Goal: Transaction & Acquisition: Obtain resource

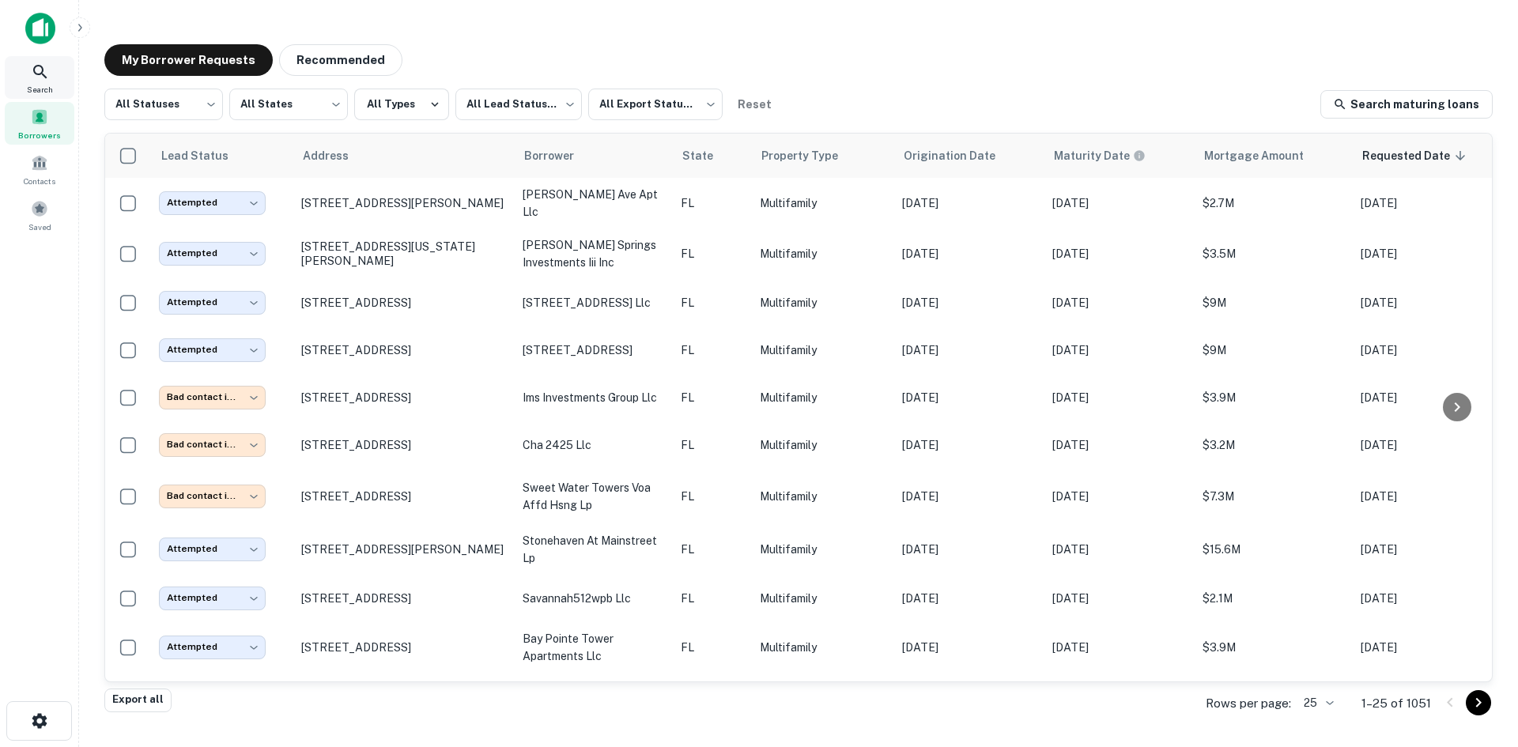
click at [30, 76] on div "Search" at bounding box center [40, 77] width 70 height 43
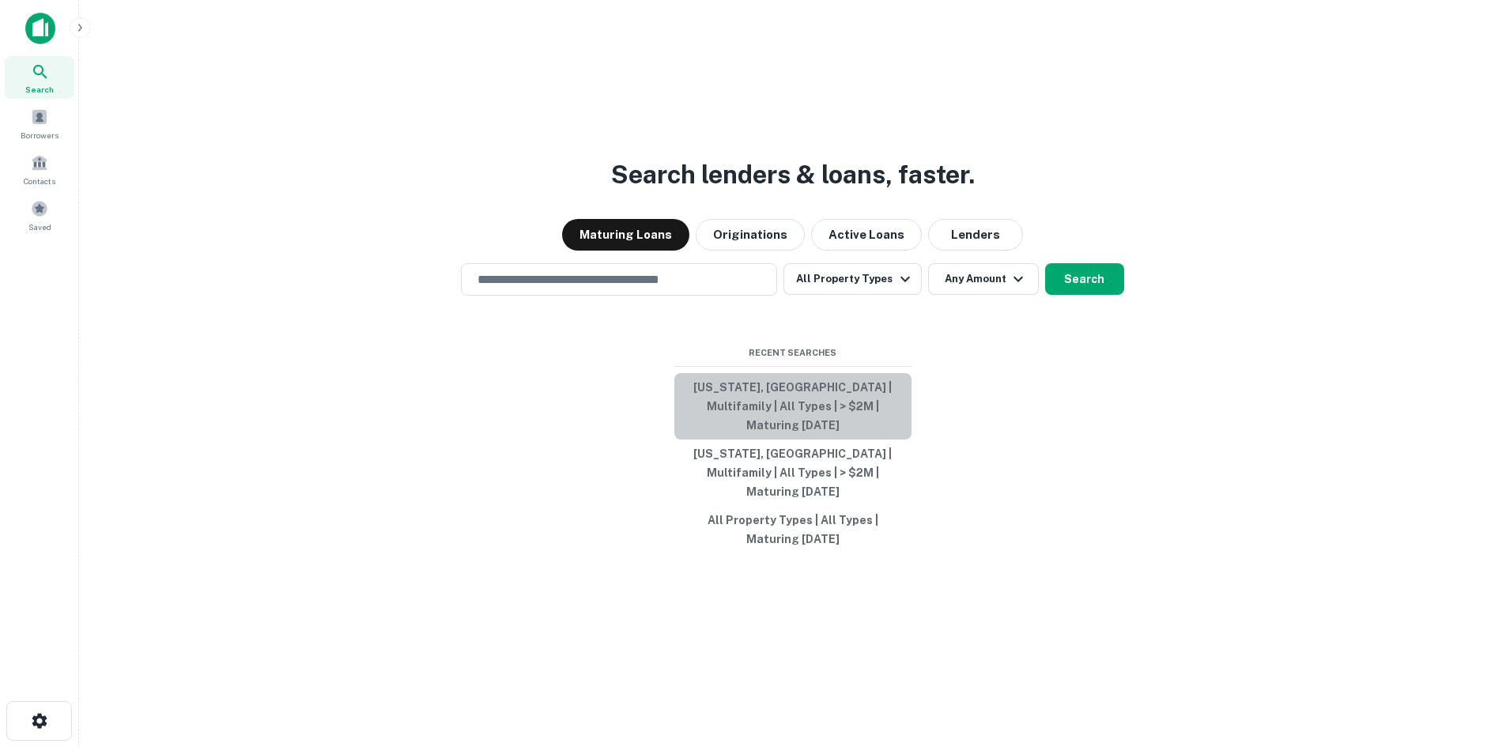
click at [879, 418] on button "Florida, USA | Multifamily | All Types | > $2M | Maturing In 1 Year" at bounding box center [792, 406] width 237 height 66
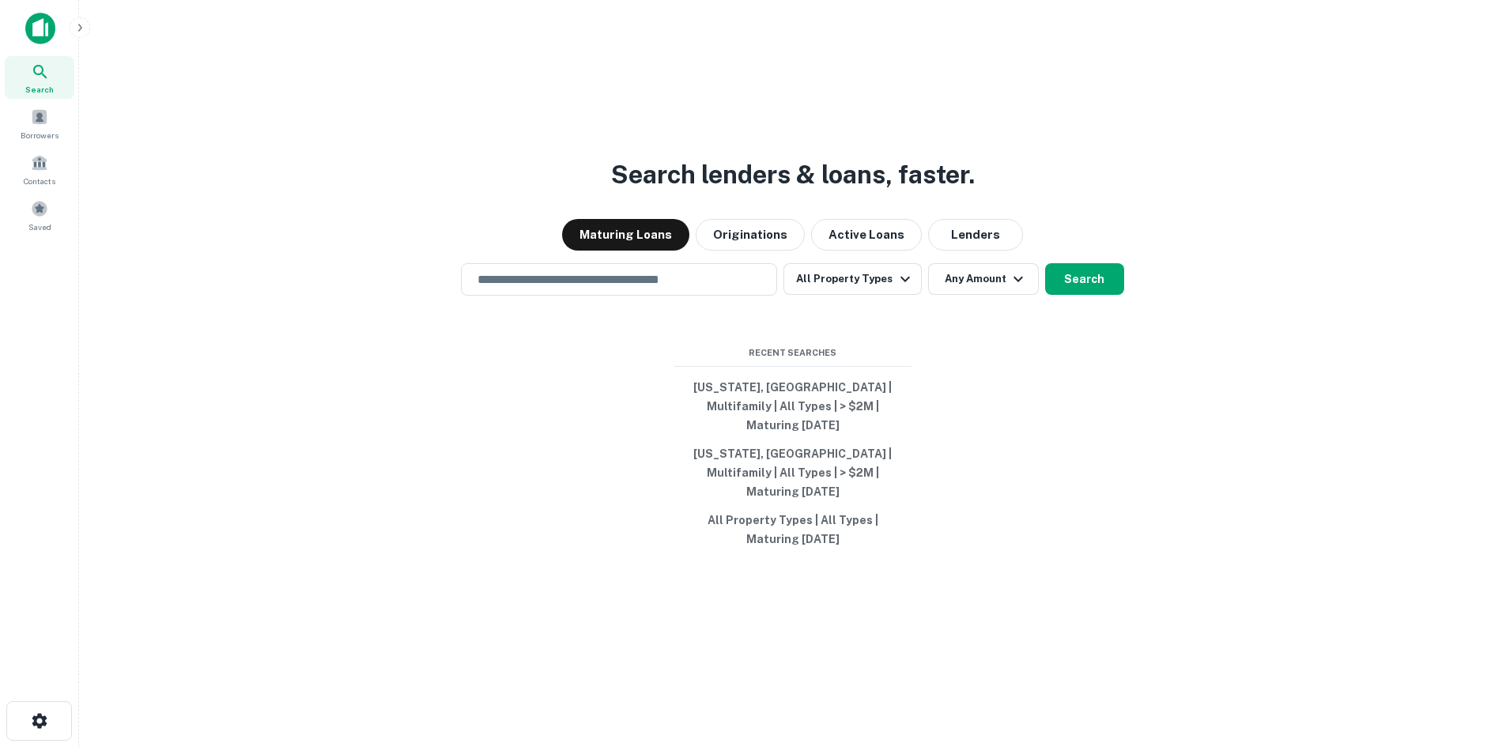
type input "**********"
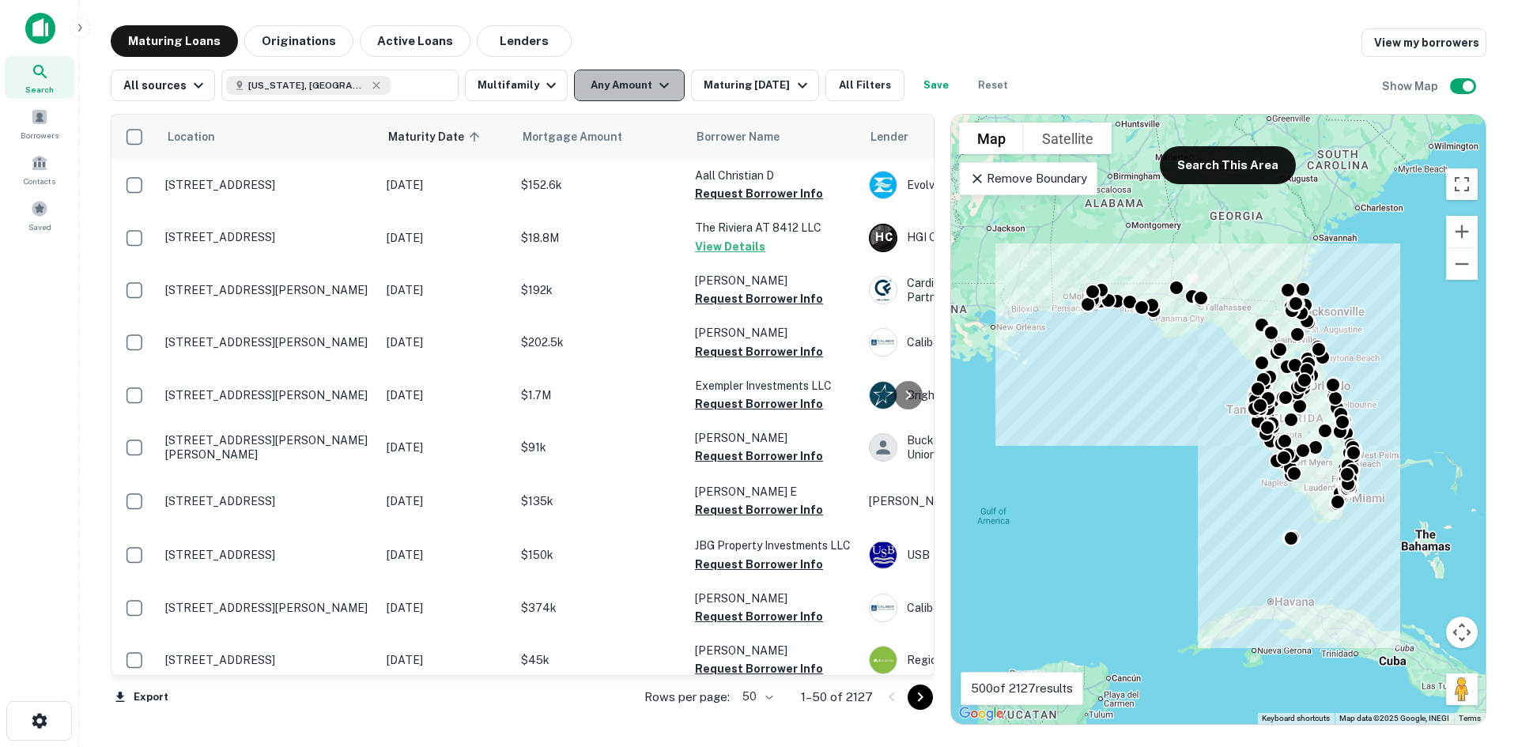
click at [621, 97] on button "Any Amount" at bounding box center [629, 86] width 111 height 32
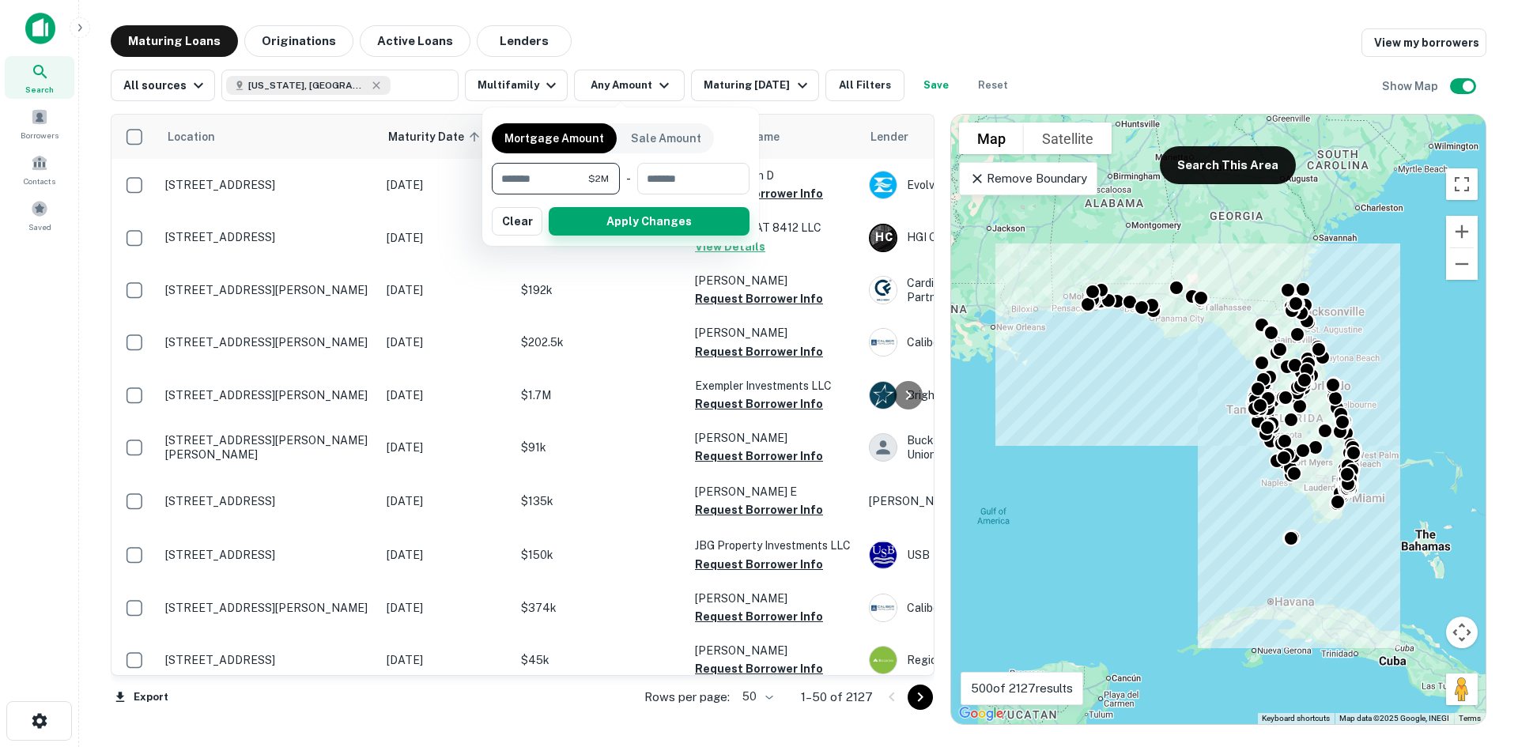
type input "*******"
click at [695, 217] on button "Apply Changes" at bounding box center [649, 221] width 201 height 28
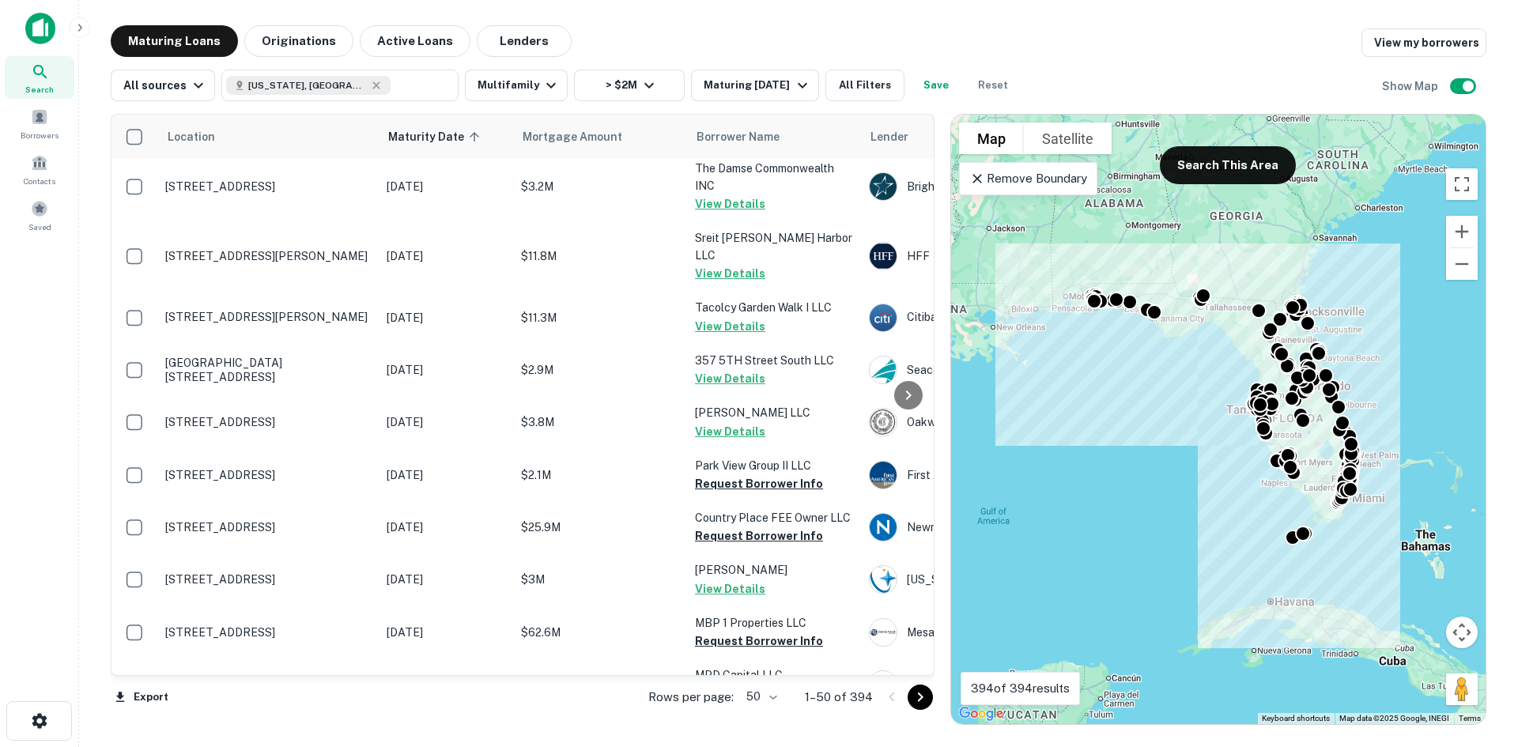
scroll to position [1977, 0]
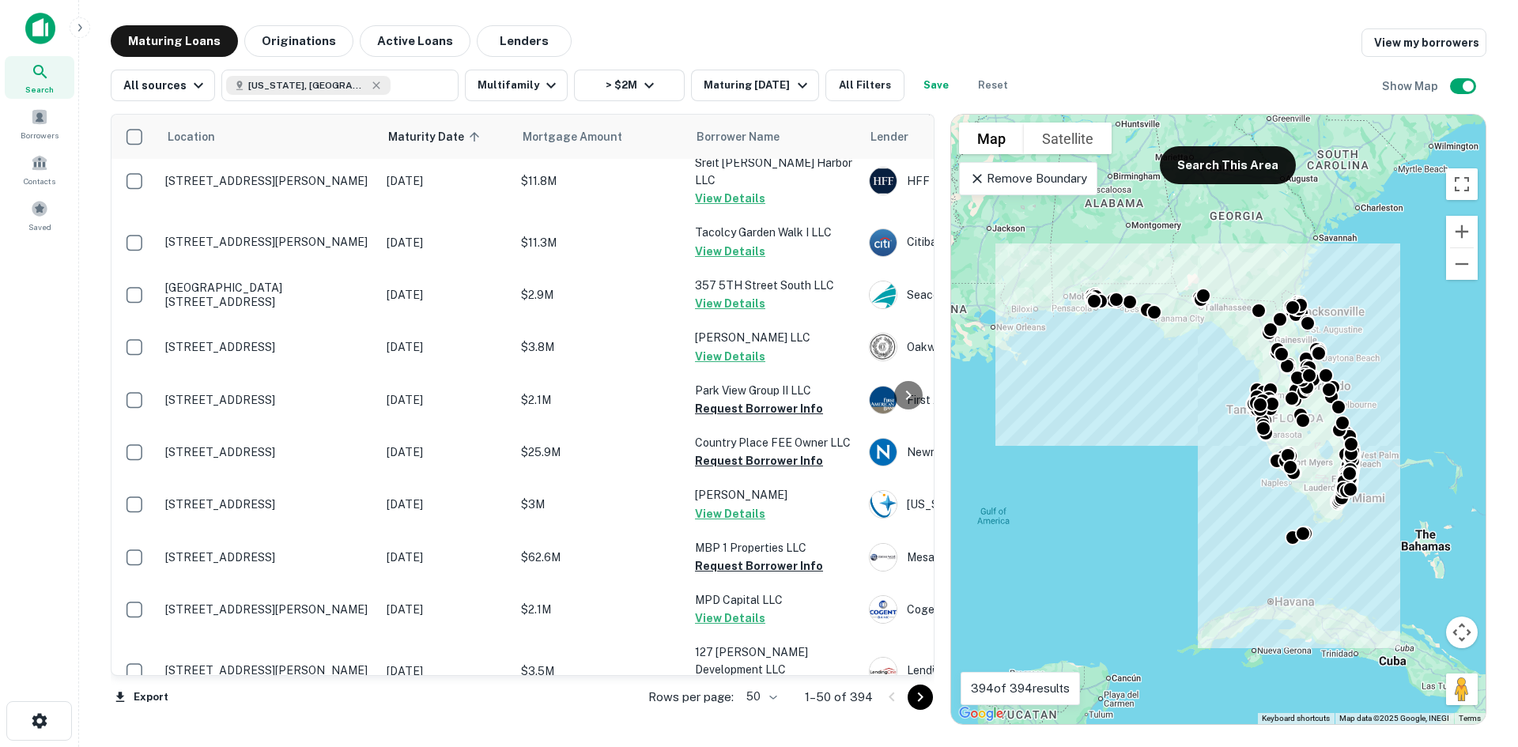
click at [922, 689] on icon "Go to next page" at bounding box center [920, 697] width 19 height 19
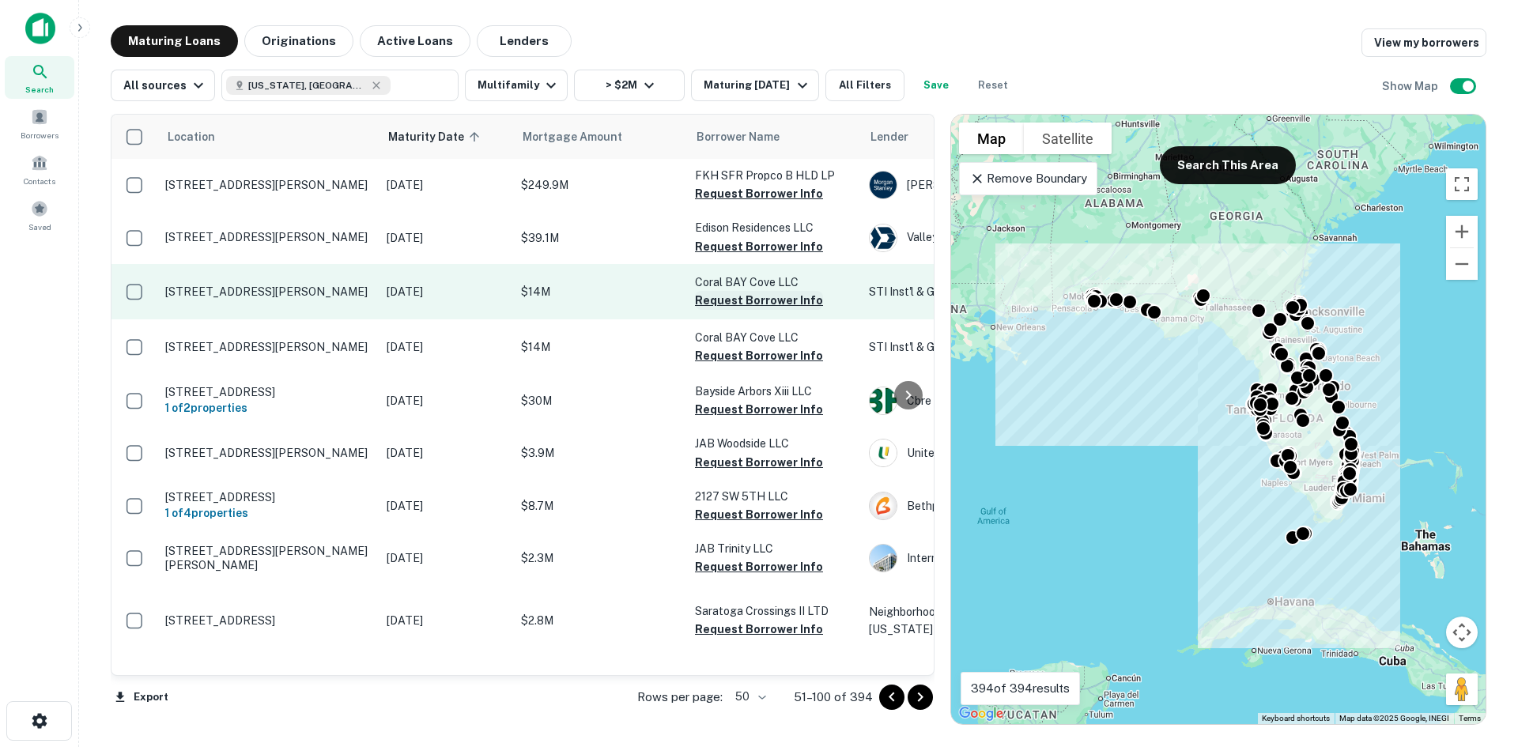
click at [780, 304] on button "Request Borrower Info" at bounding box center [759, 300] width 128 height 19
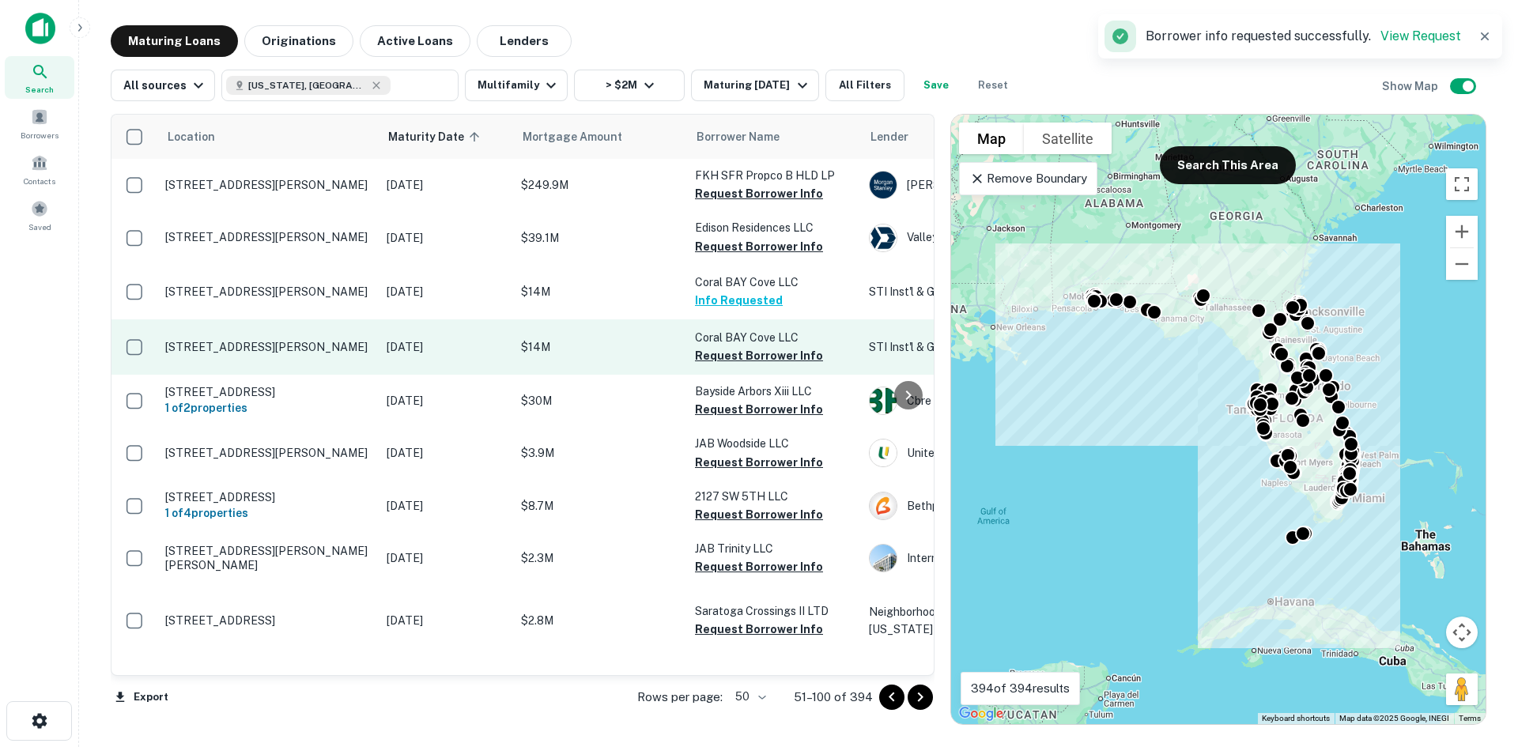
scroll to position [79, 0]
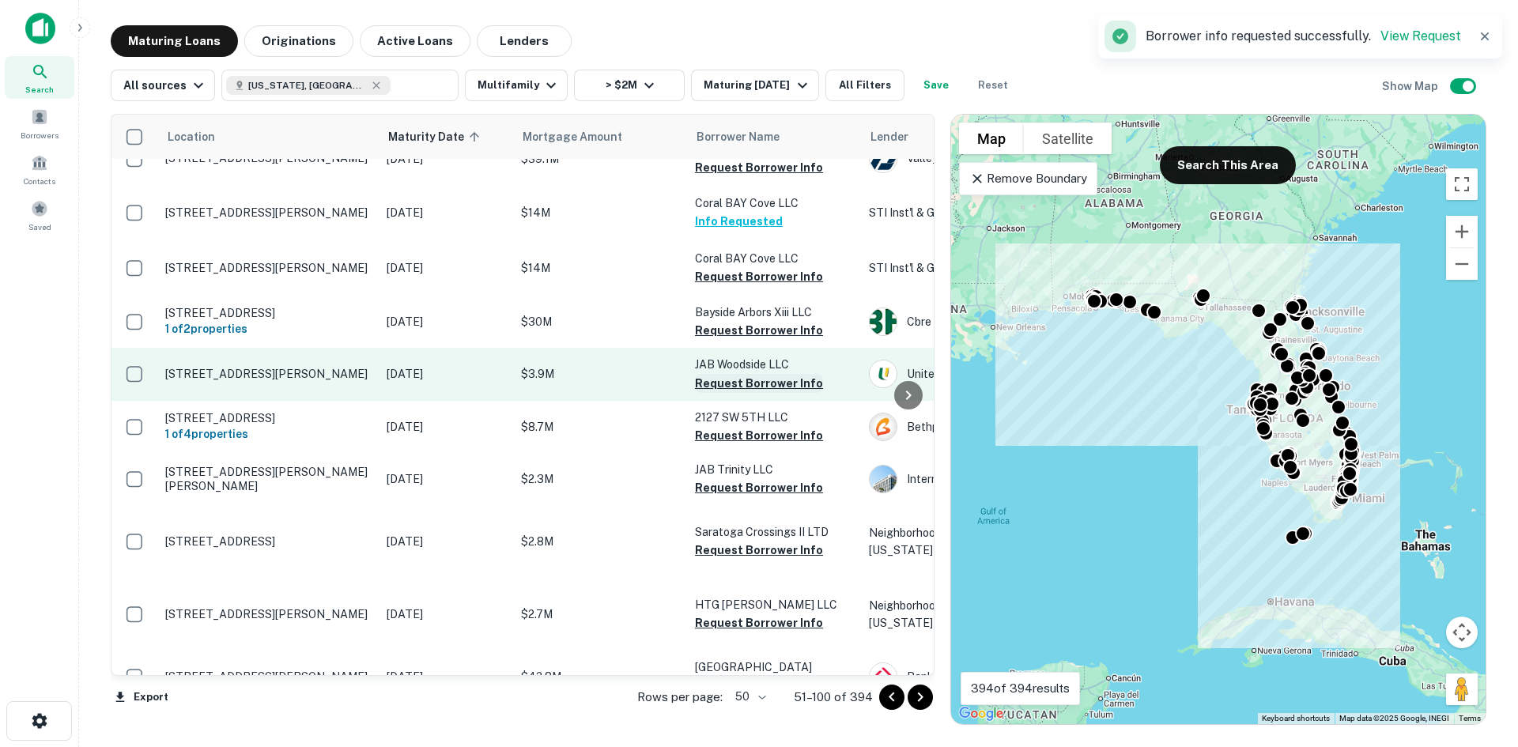
click at [761, 388] on button "Request Borrower Info" at bounding box center [759, 383] width 128 height 19
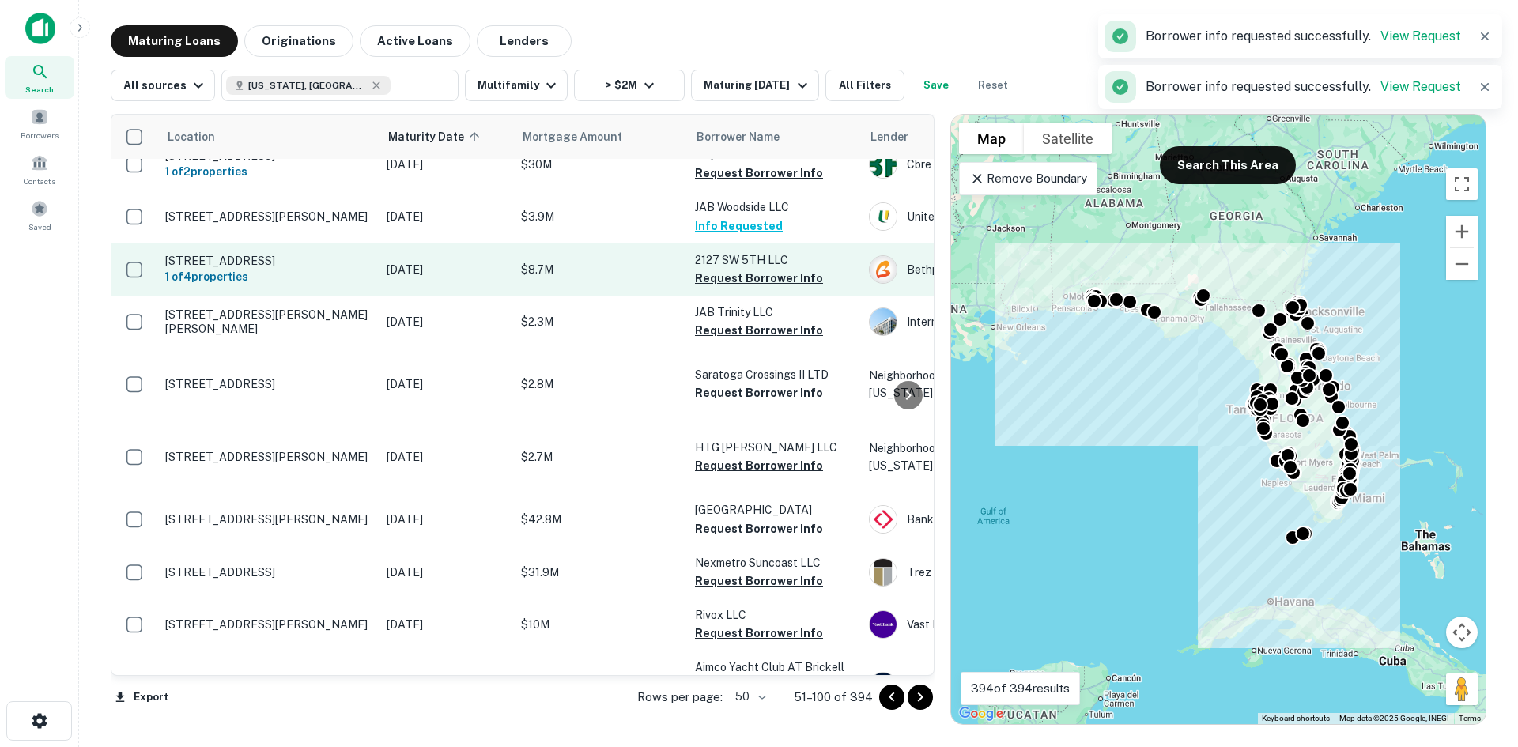
scroll to position [237, 0]
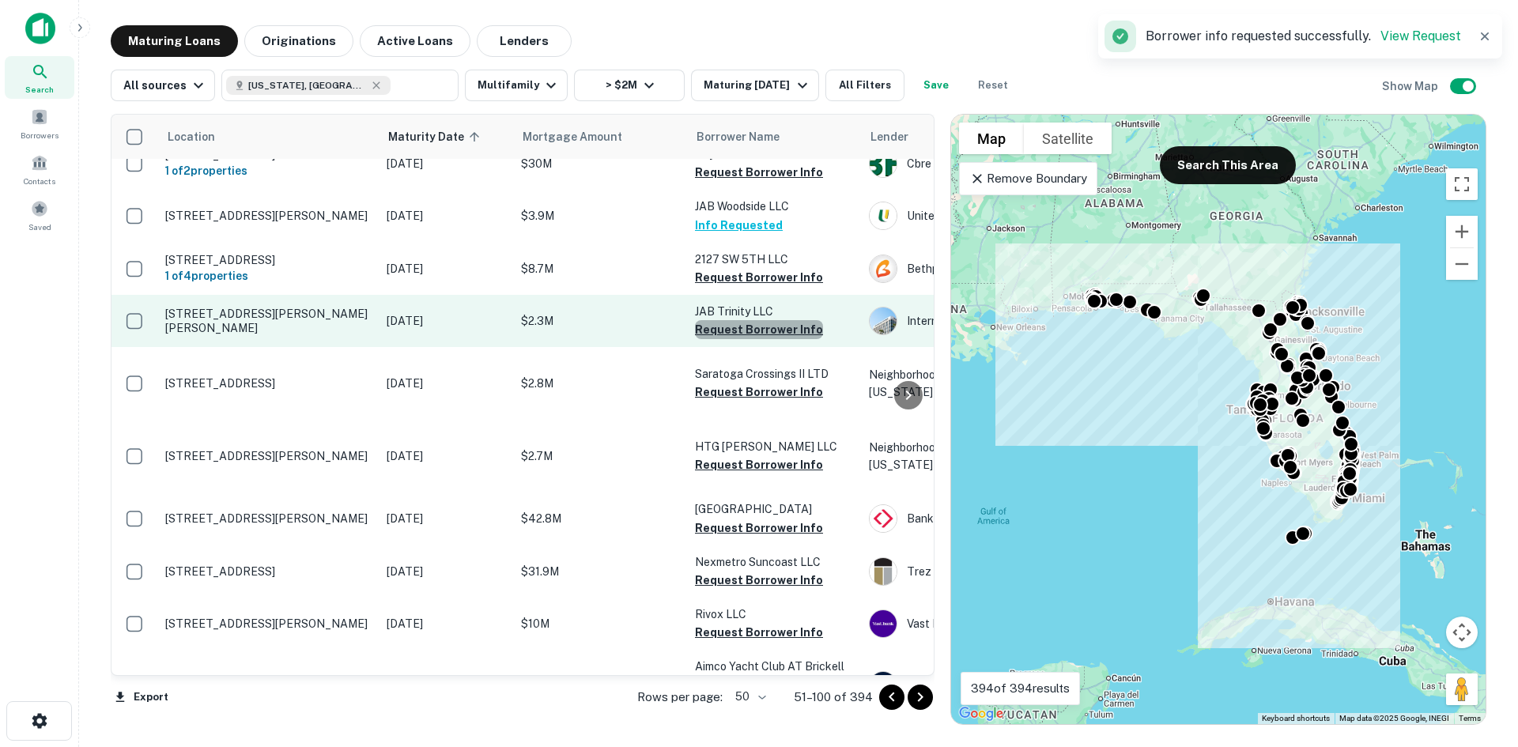
click at [761, 335] on button "Request Borrower Info" at bounding box center [759, 329] width 128 height 19
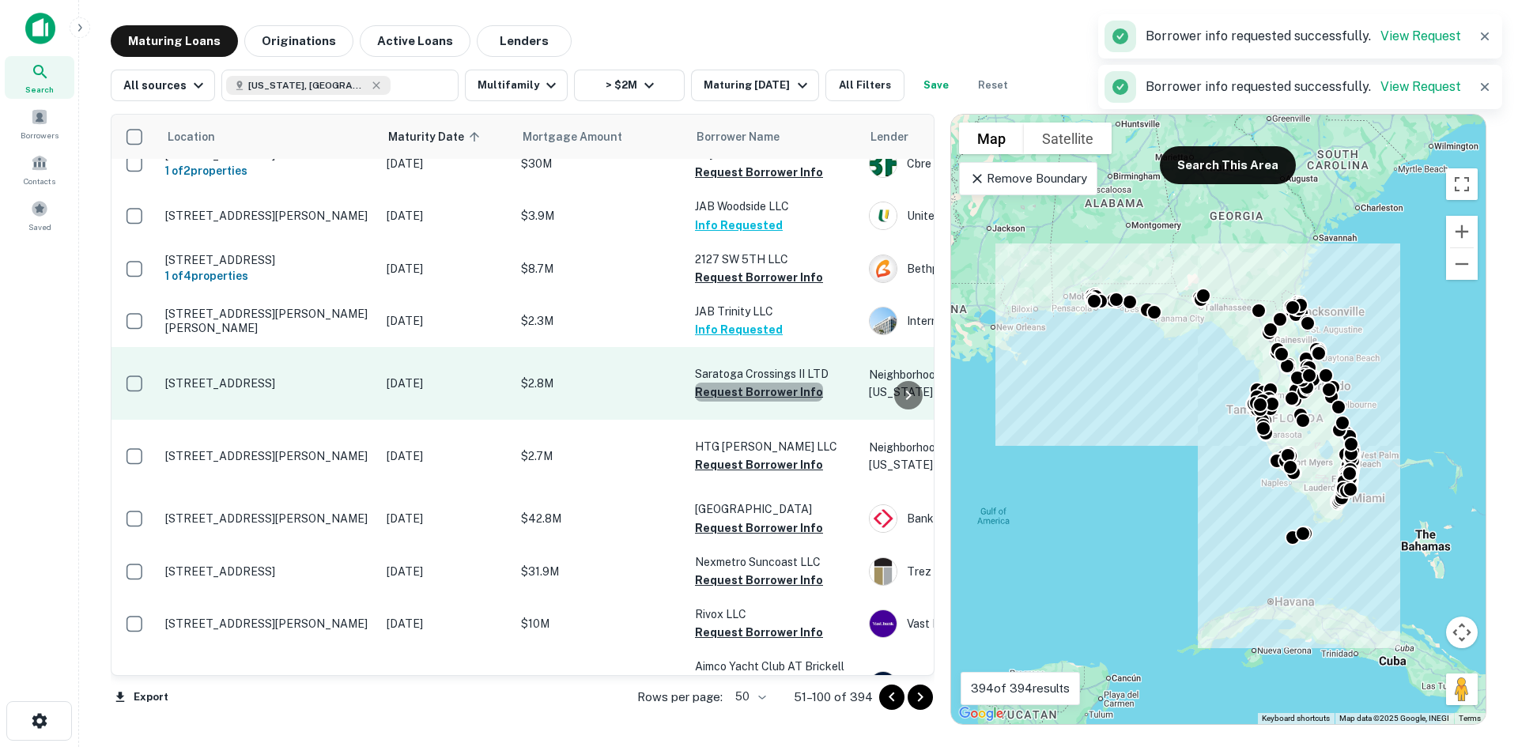
click at [769, 383] on button "Request Borrower Info" at bounding box center [759, 392] width 128 height 19
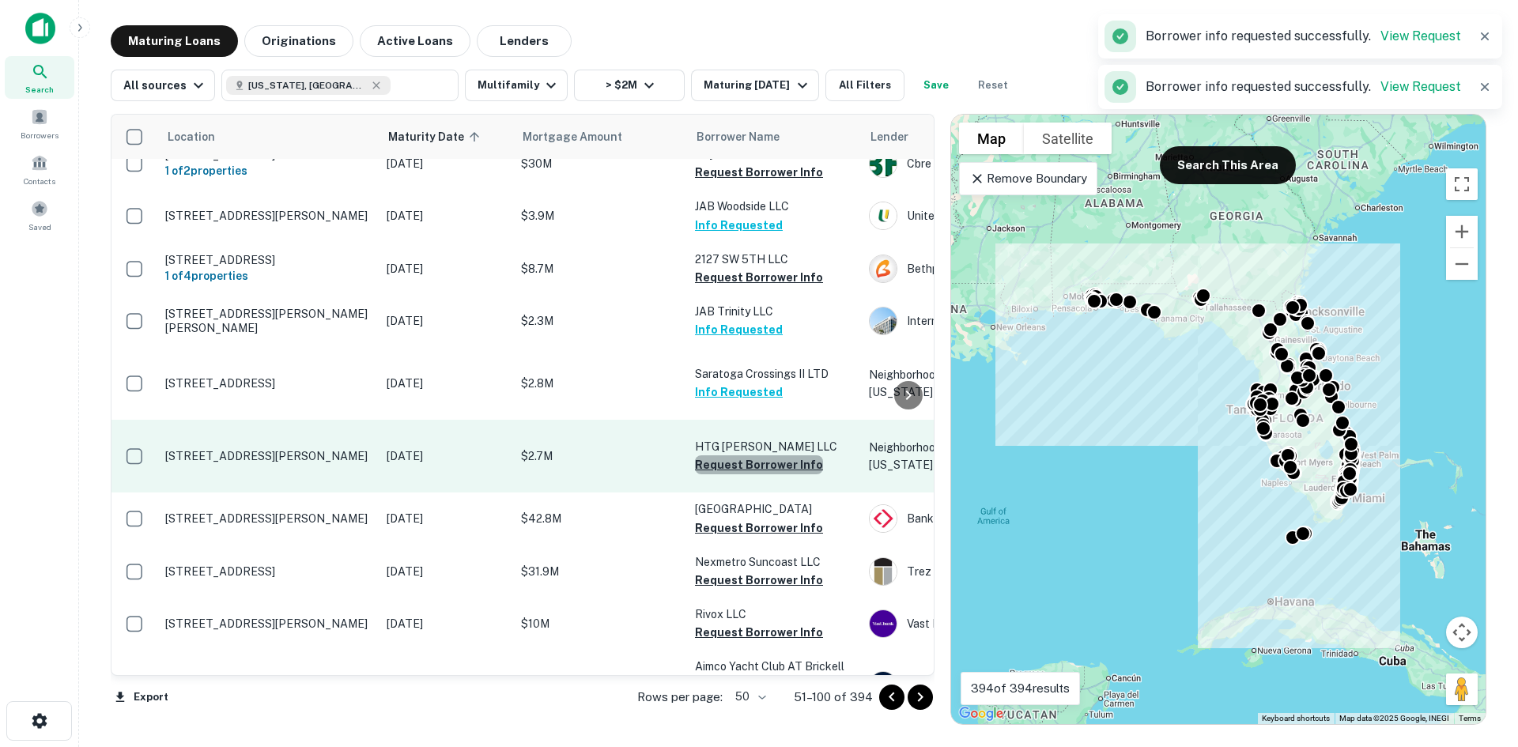
click at [788, 455] on button "Request Borrower Info" at bounding box center [759, 464] width 128 height 19
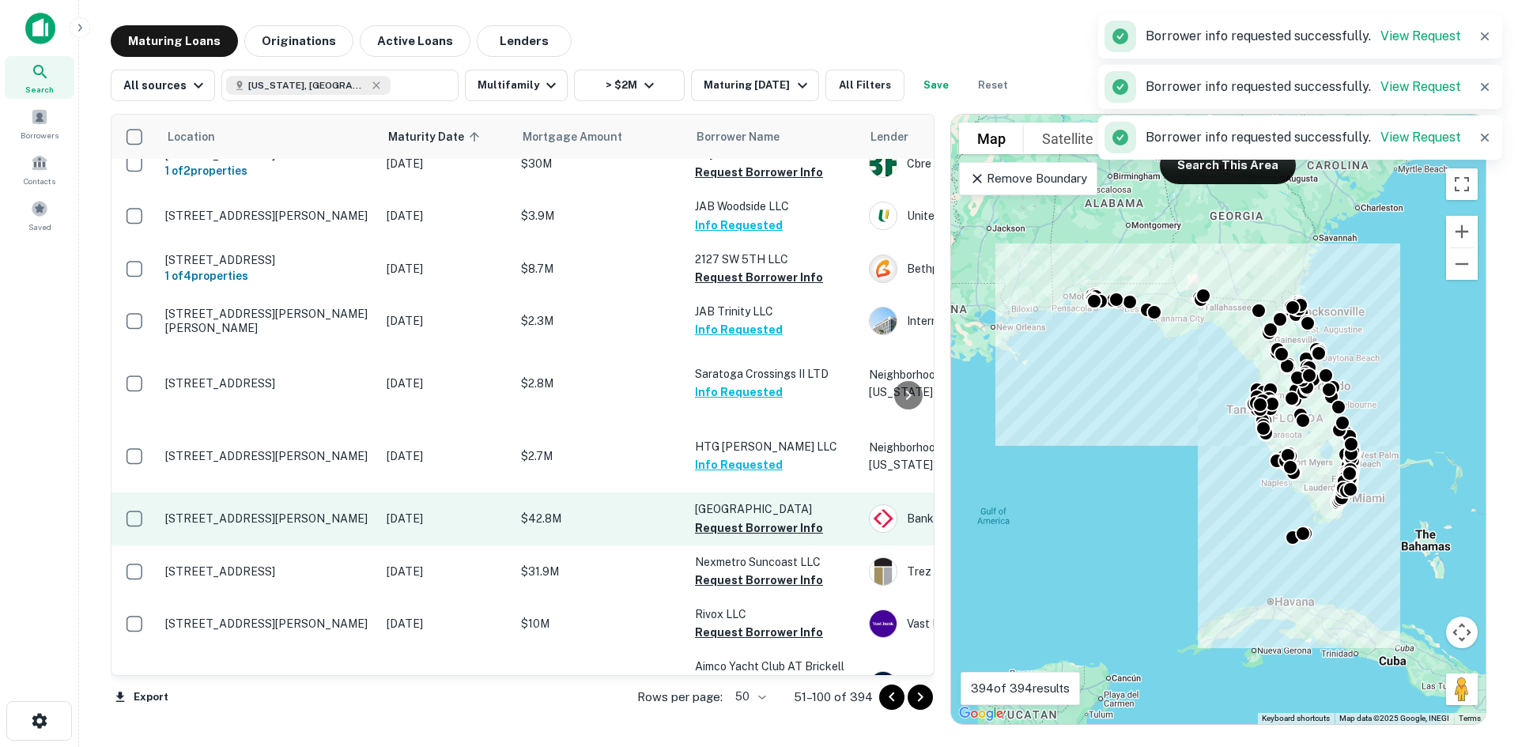
scroll to position [395, 0]
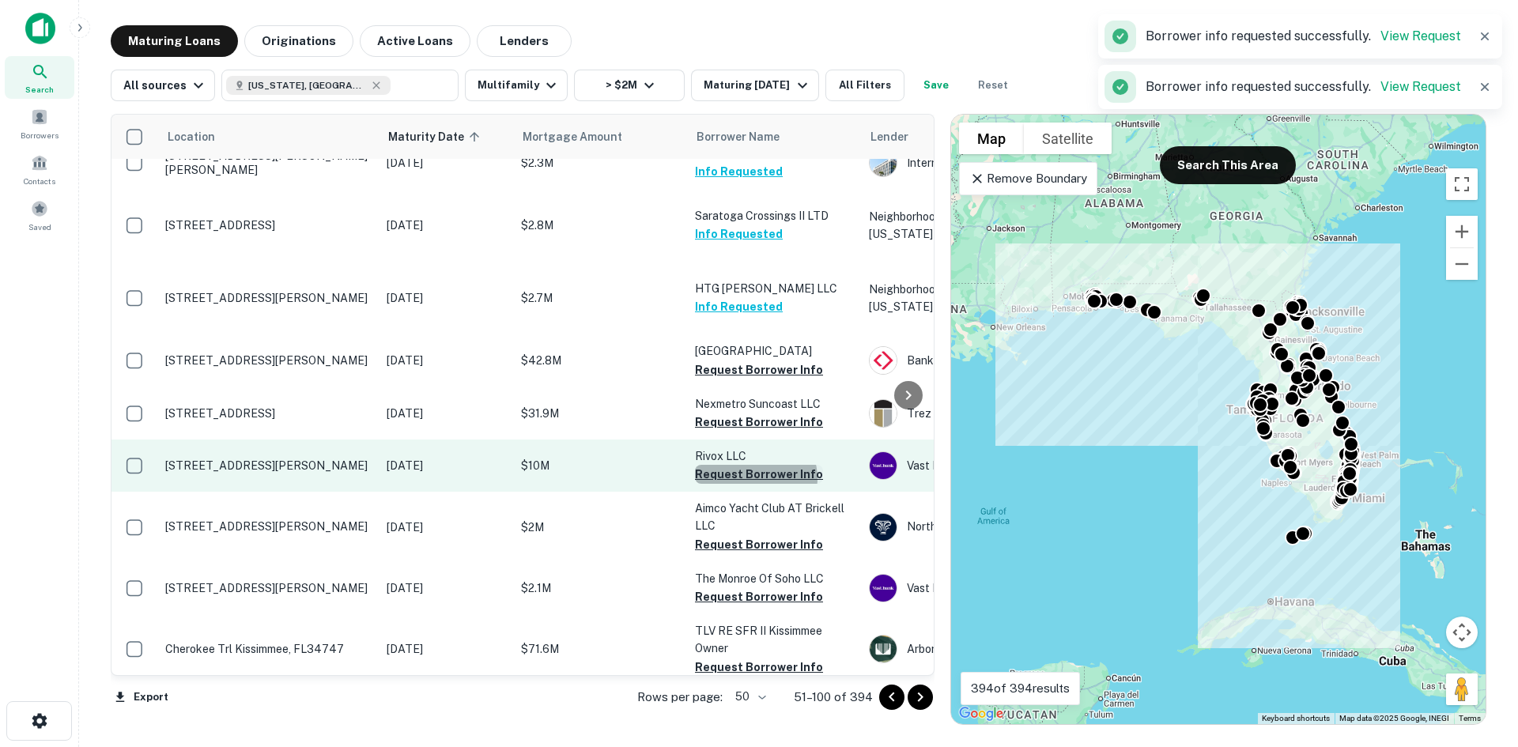
click at [755, 465] on button "Request Borrower Info" at bounding box center [759, 474] width 128 height 19
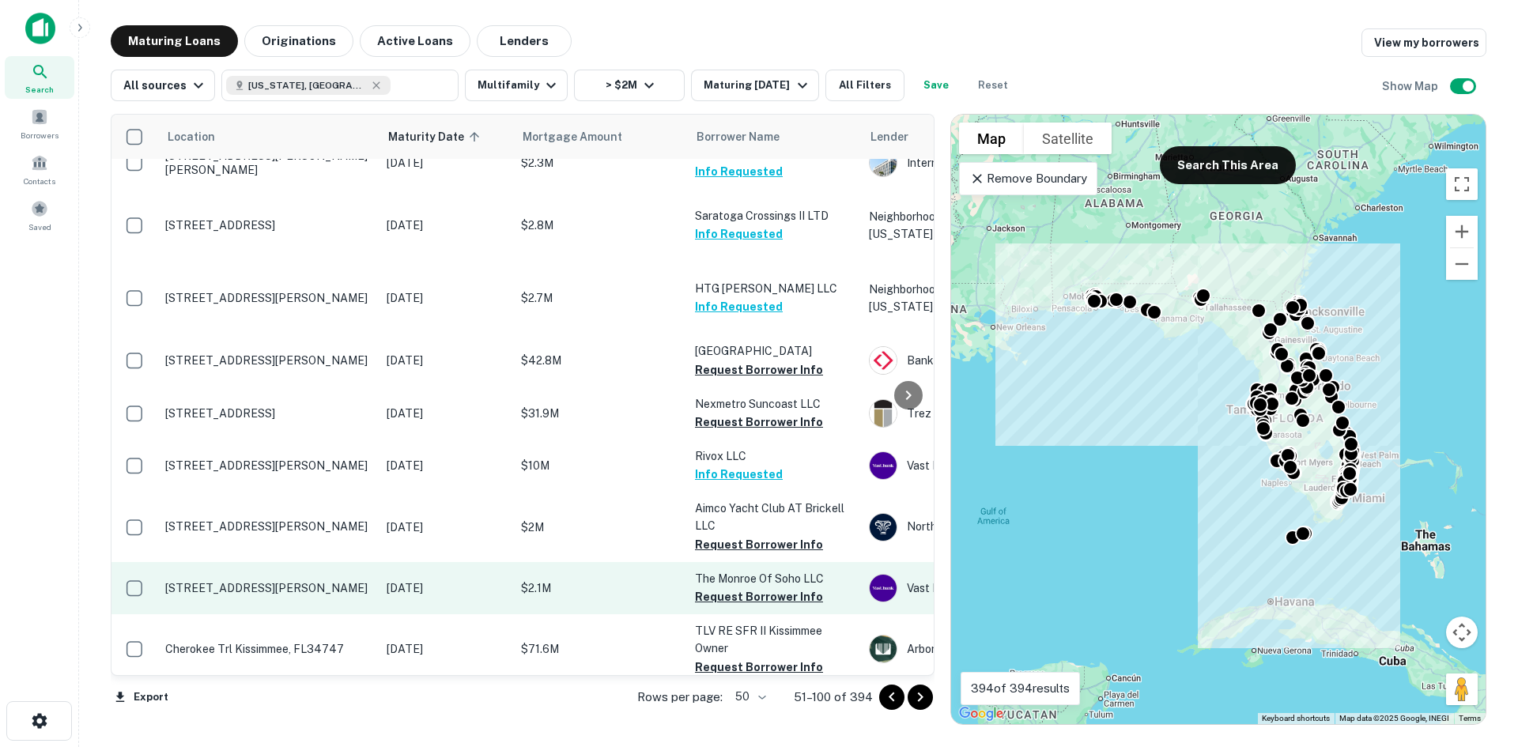
scroll to position [474, 0]
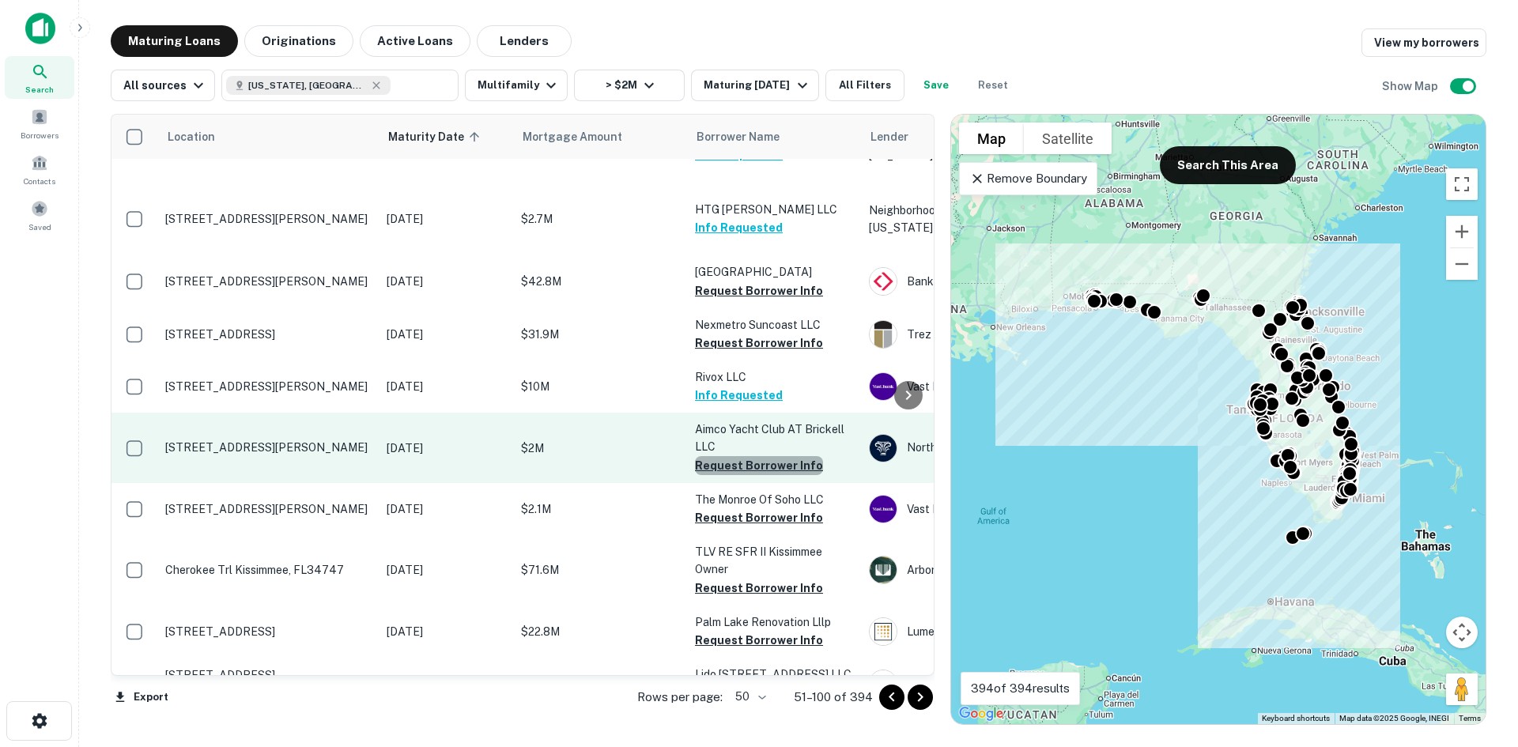
click at [791, 456] on button "Request Borrower Info" at bounding box center [759, 465] width 128 height 19
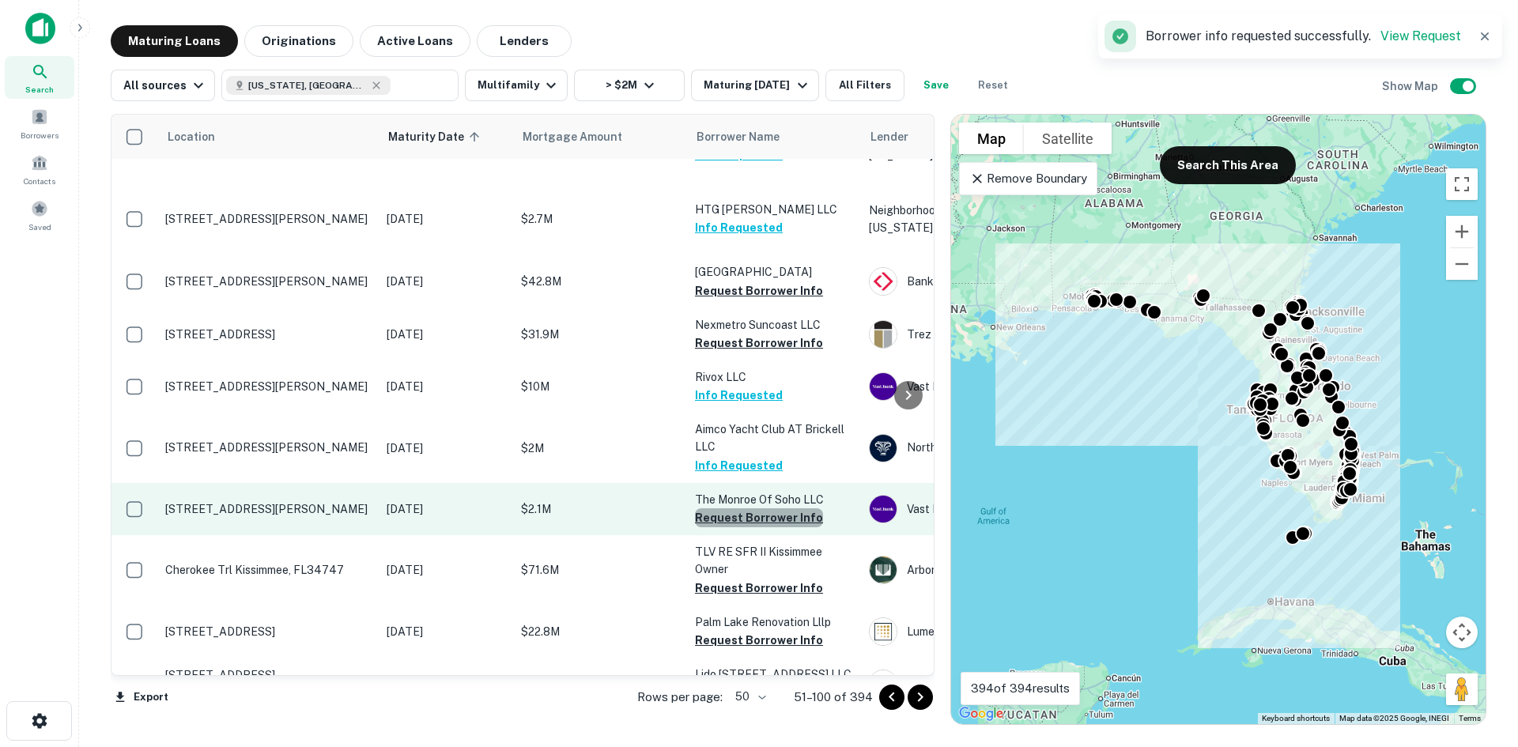
click at [796, 508] on button "Request Borrower Info" at bounding box center [759, 517] width 128 height 19
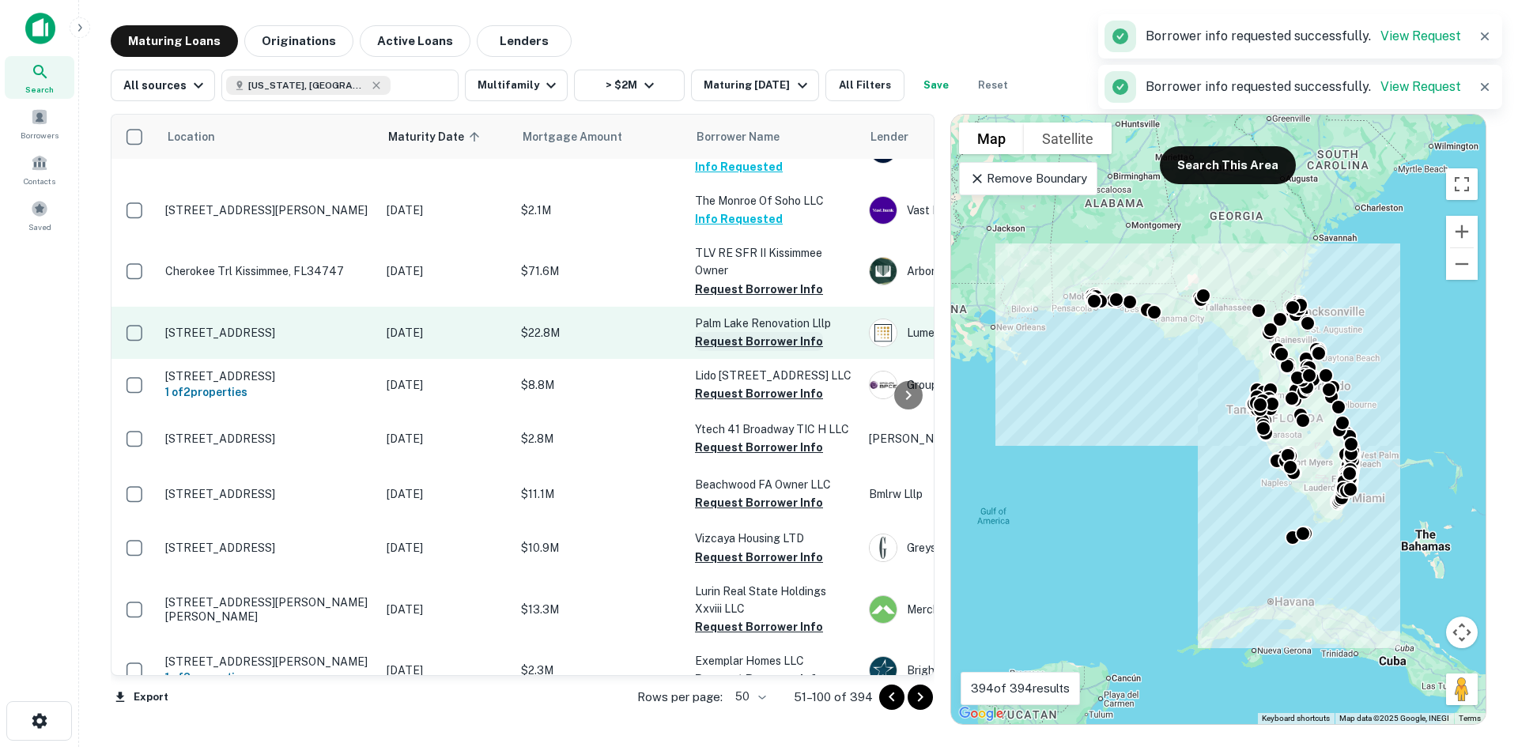
scroll to position [791, 0]
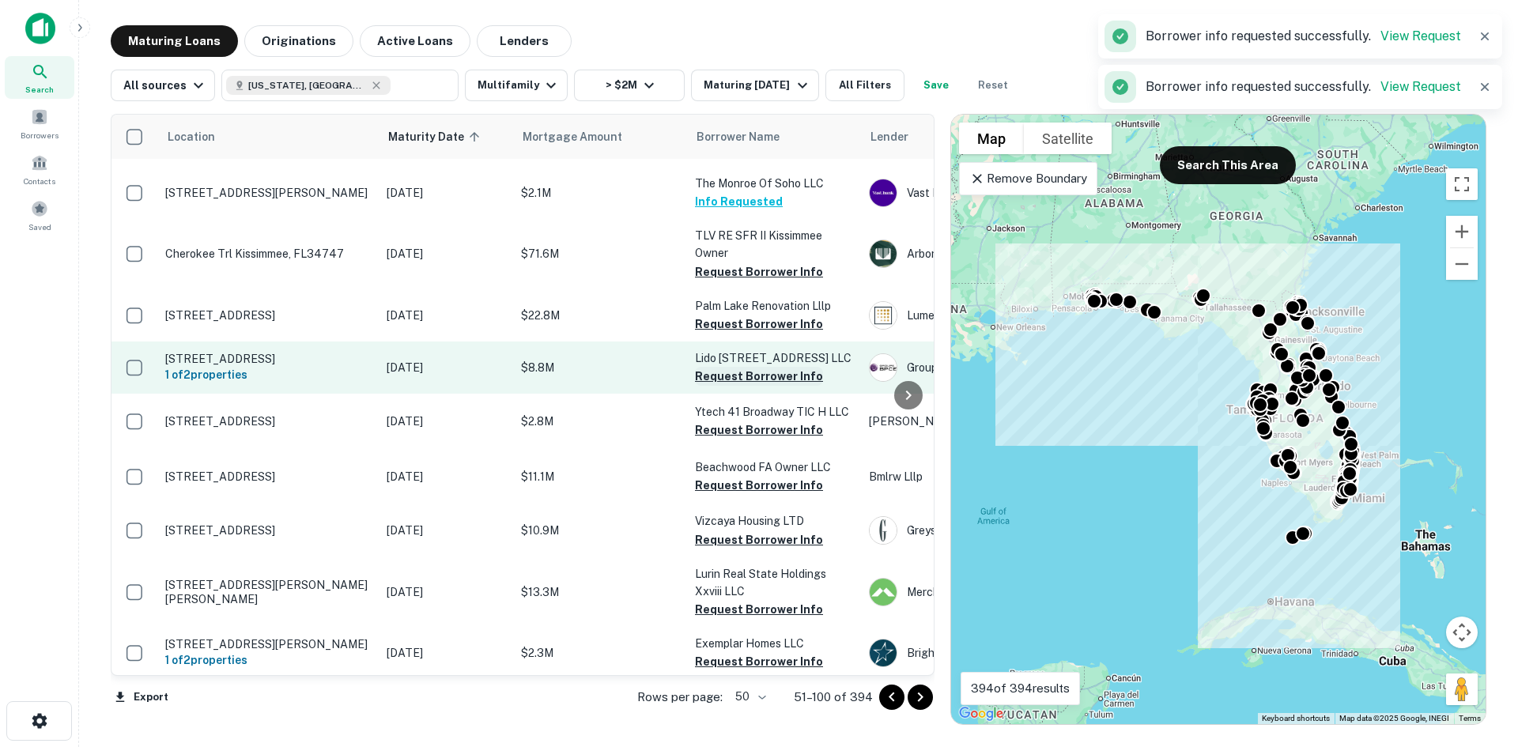
click at [776, 367] on button "Request Borrower Info" at bounding box center [759, 376] width 128 height 19
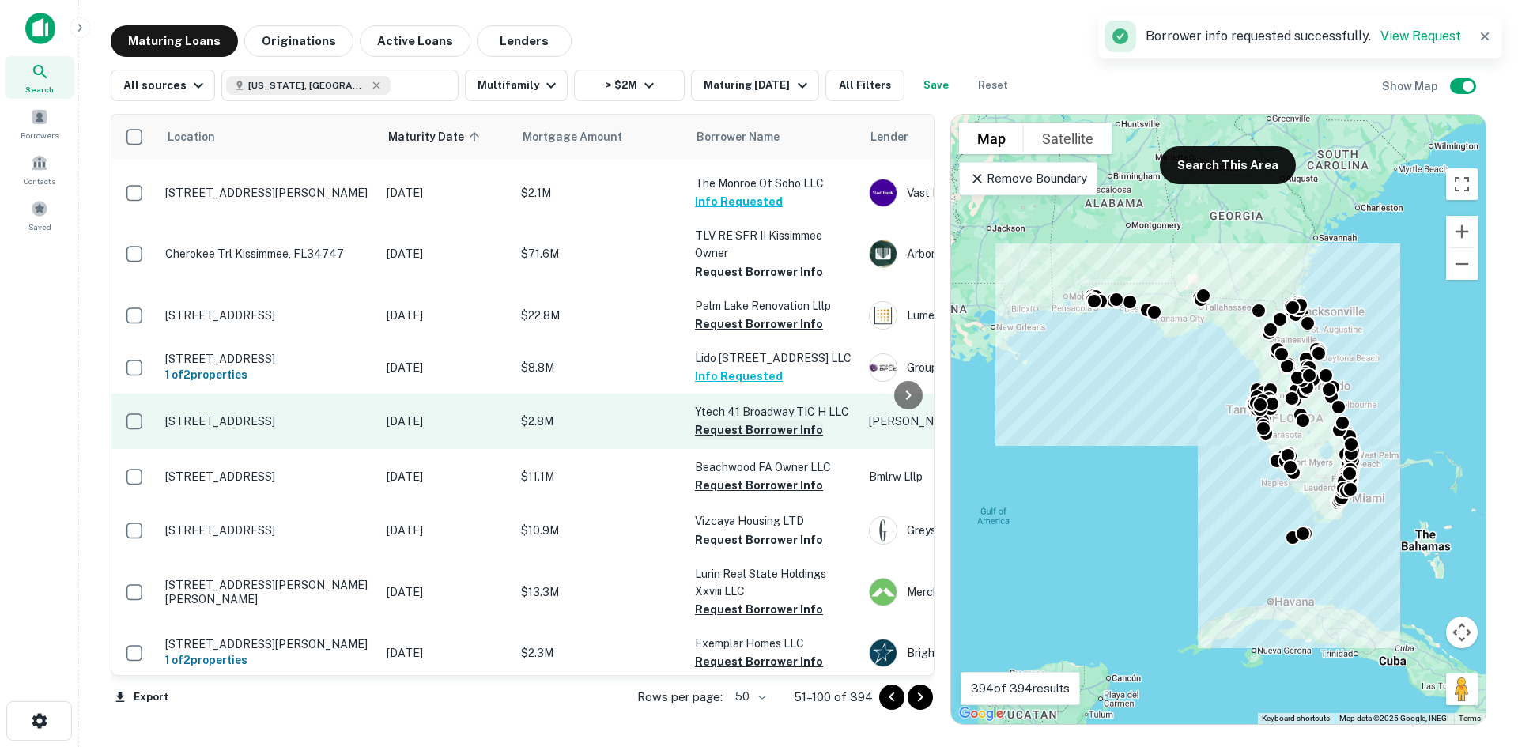
click at [779, 421] on button "Request Borrower Info" at bounding box center [759, 430] width 128 height 19
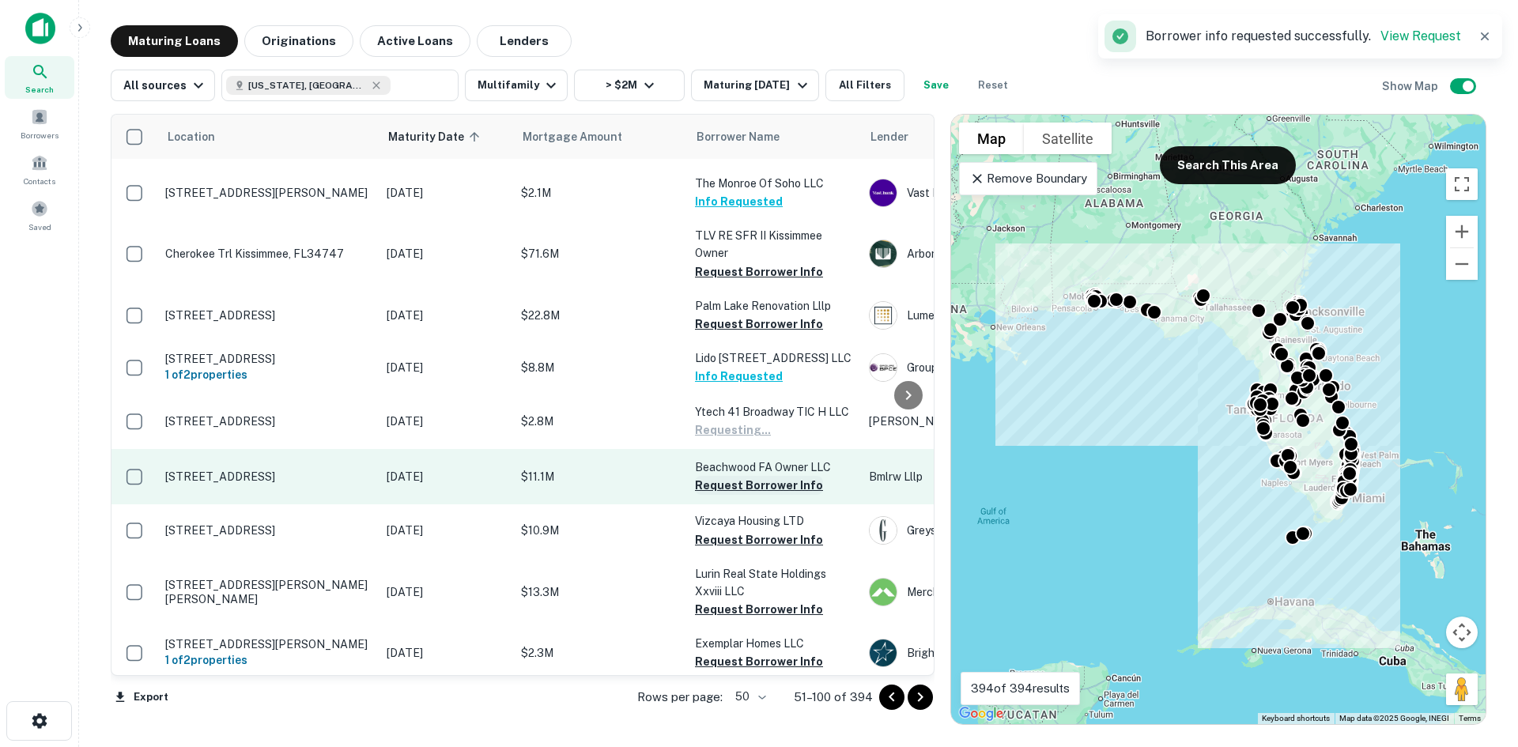
click at [794, 476] on button "Request Borrower Info" at bounding box center [759, 485] width 128 height 19
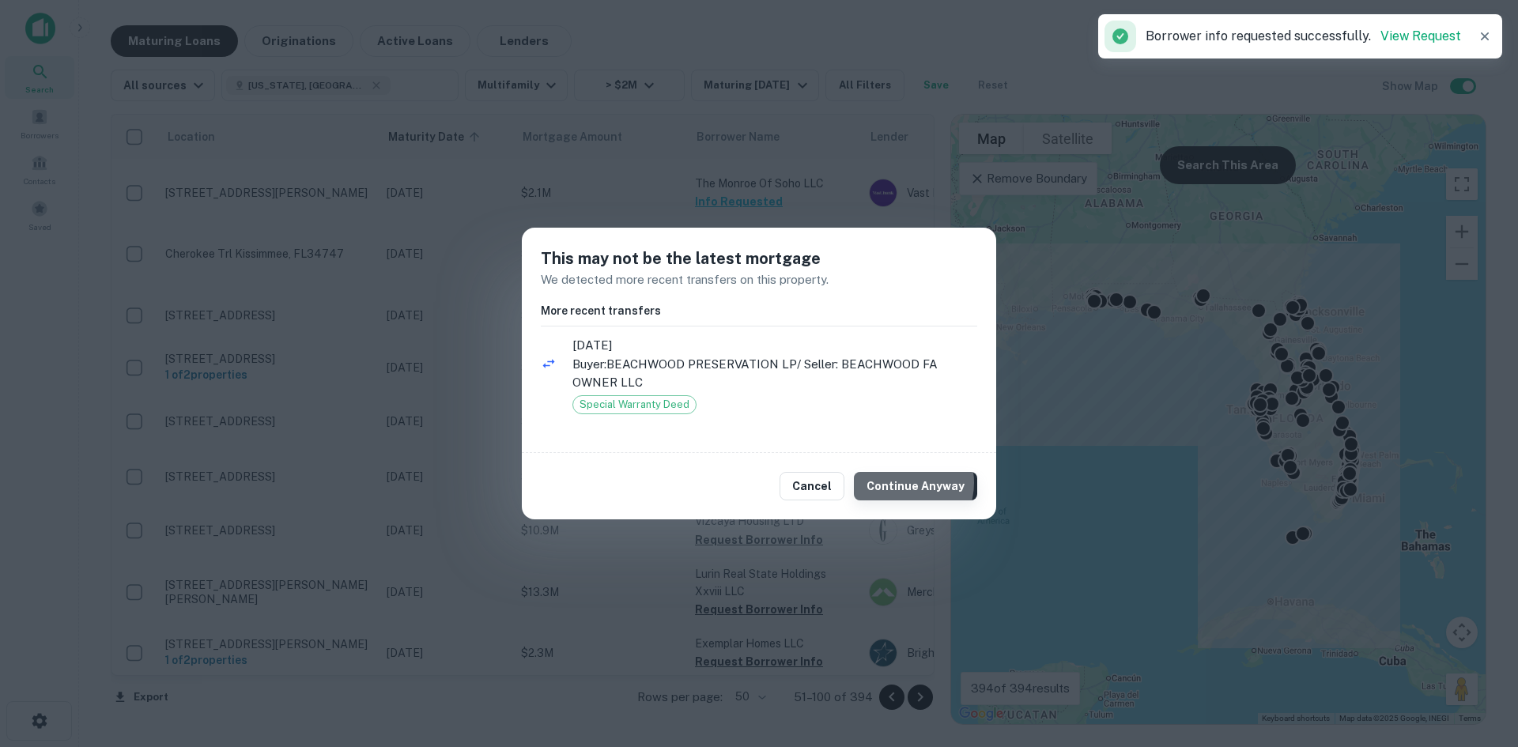
click at [905, 483] on button "Continue Anyway" at bounding box center [915, 486] width 123 height 28
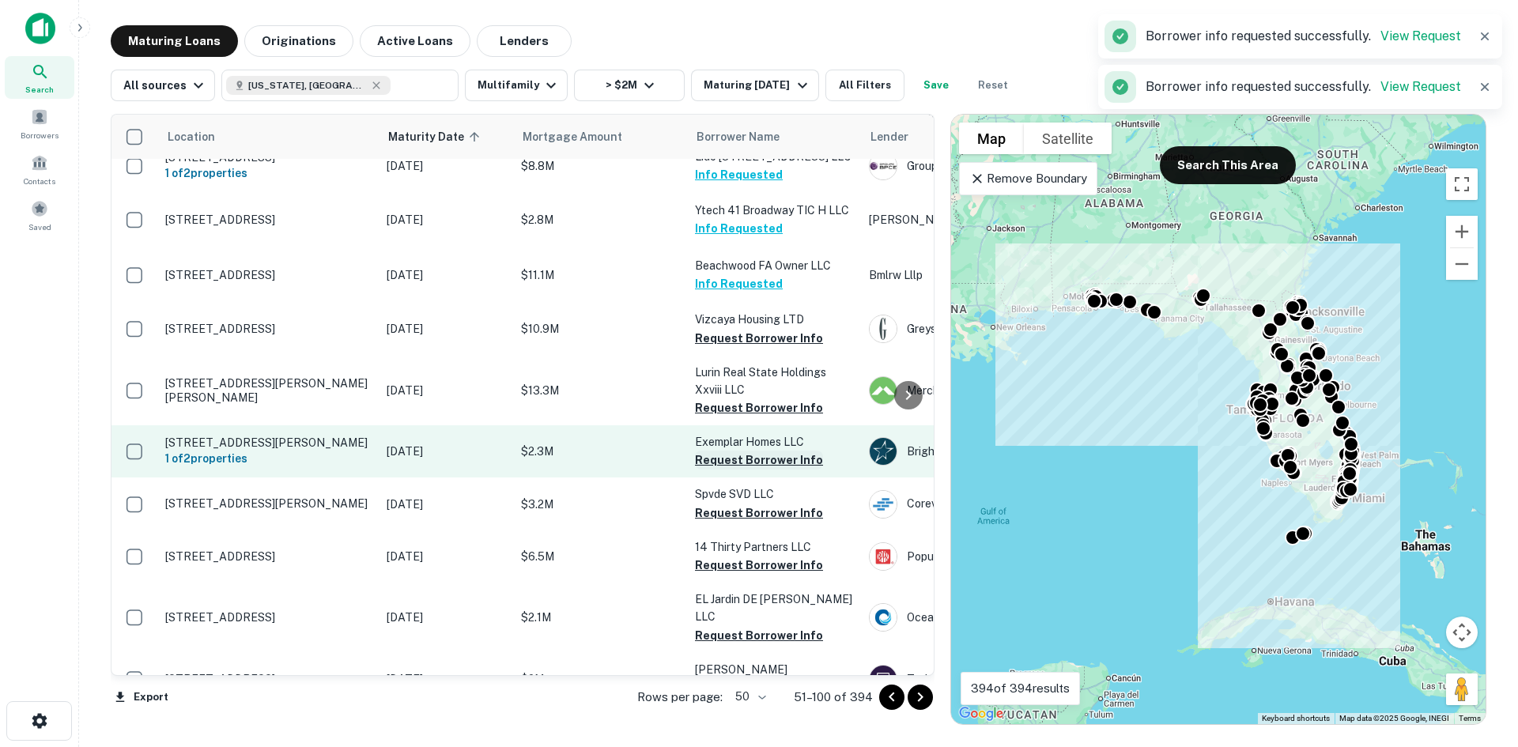
scroll to position [1028, 0]
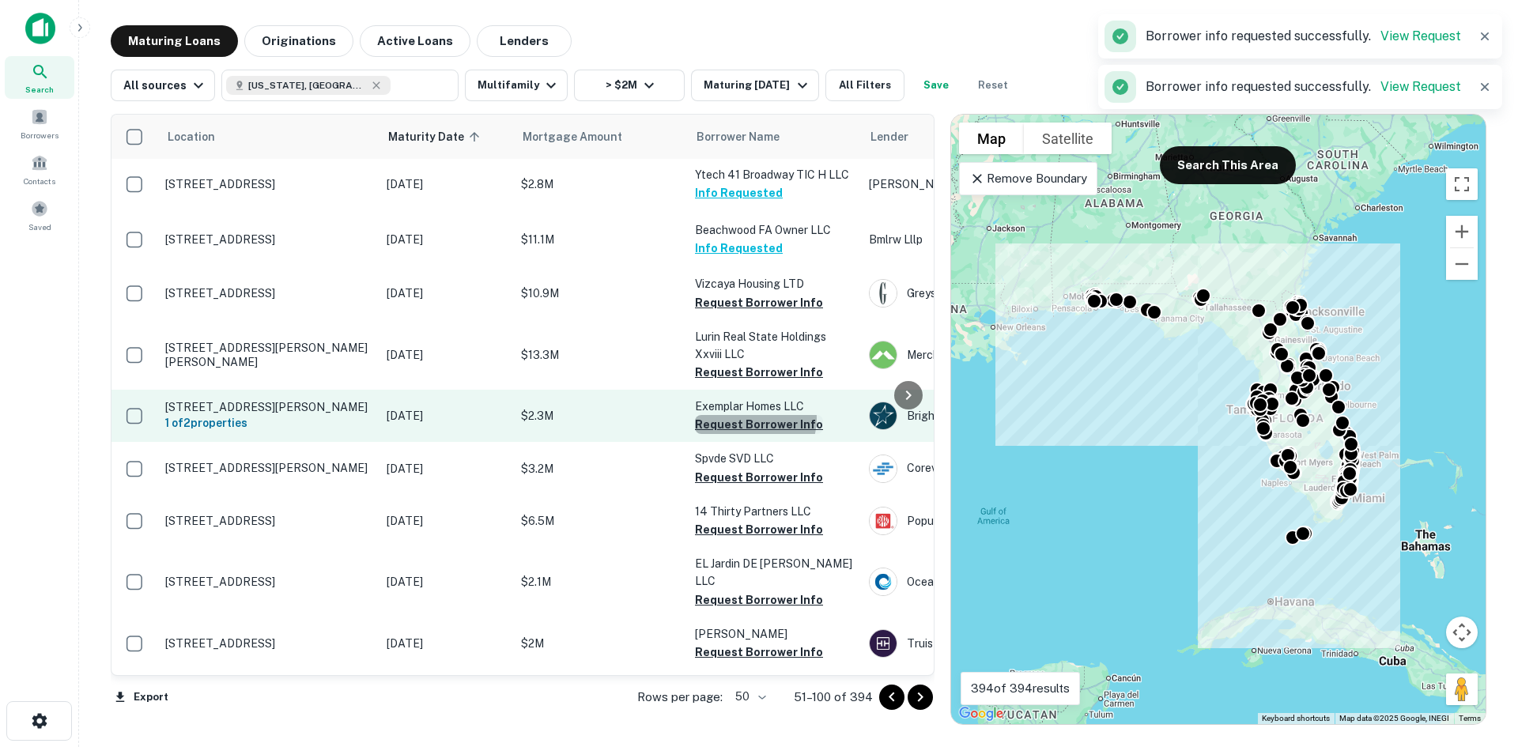
click at [747, 415] on button "Request Borrower Info" at bounding box center [759, 424] width 128 height 19
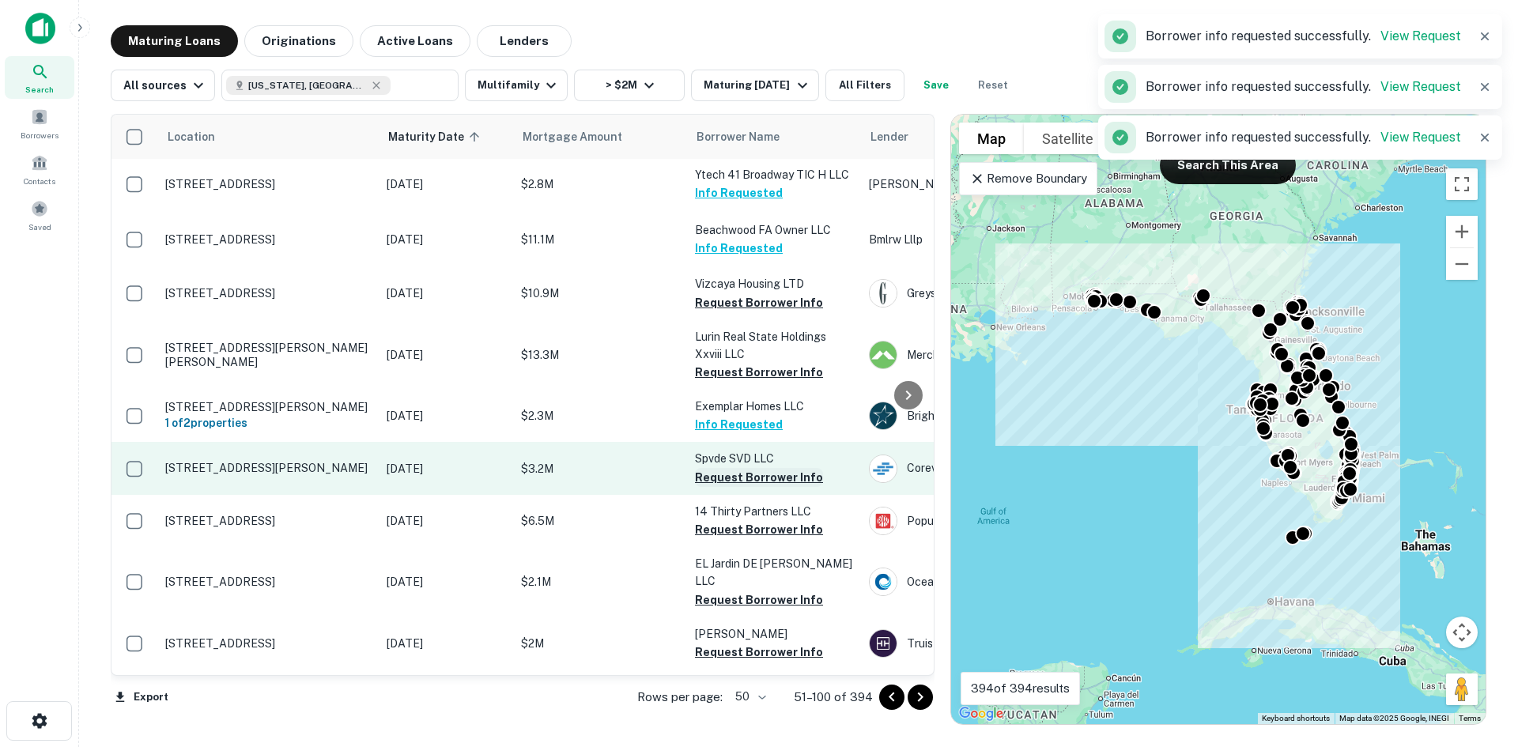
click at [750, 478] on button "Request Borrower Info" at bounding box center [759, 477] width 128 height 19
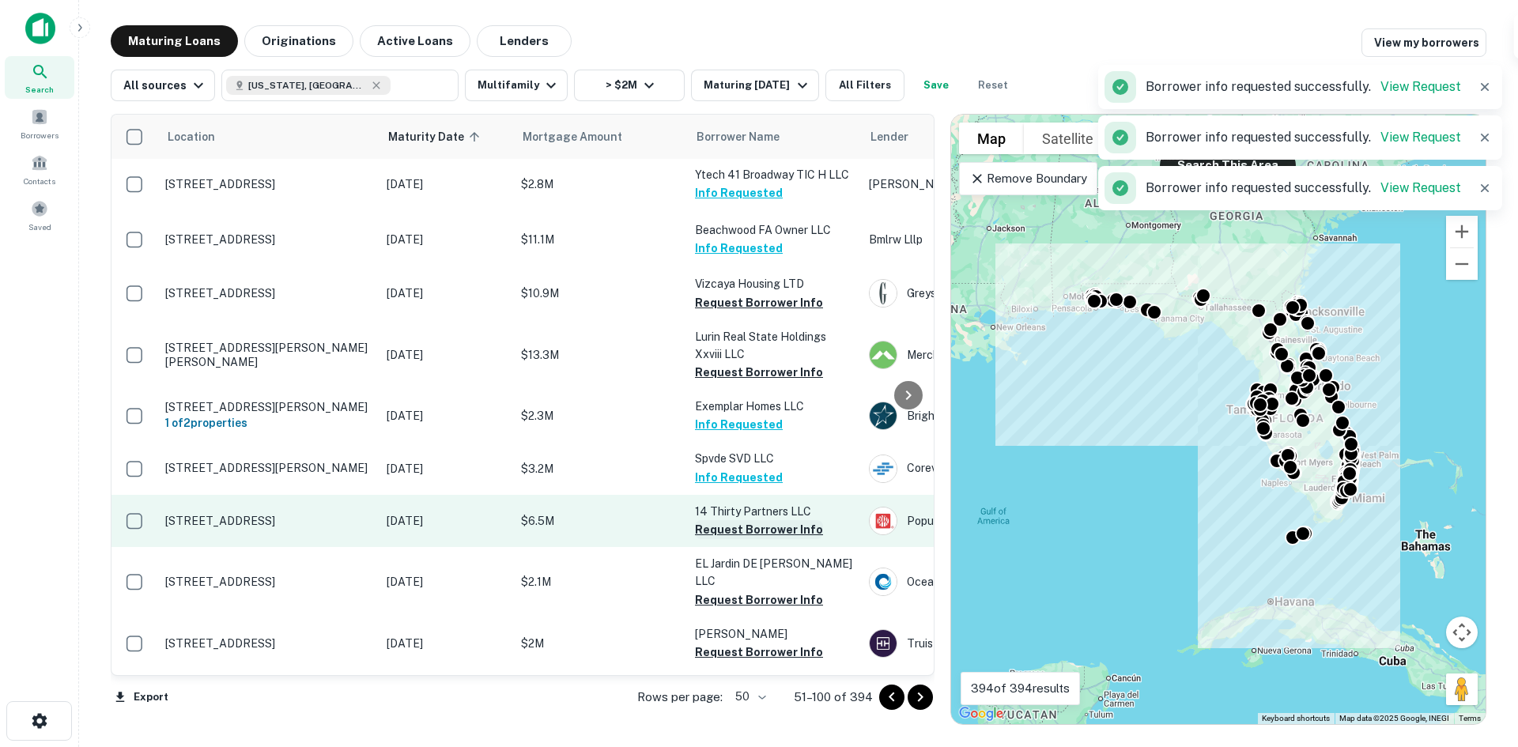
click at [770, 521] on button "Request Borrower Info" at bounding box center [759, 529] width 128 height 19
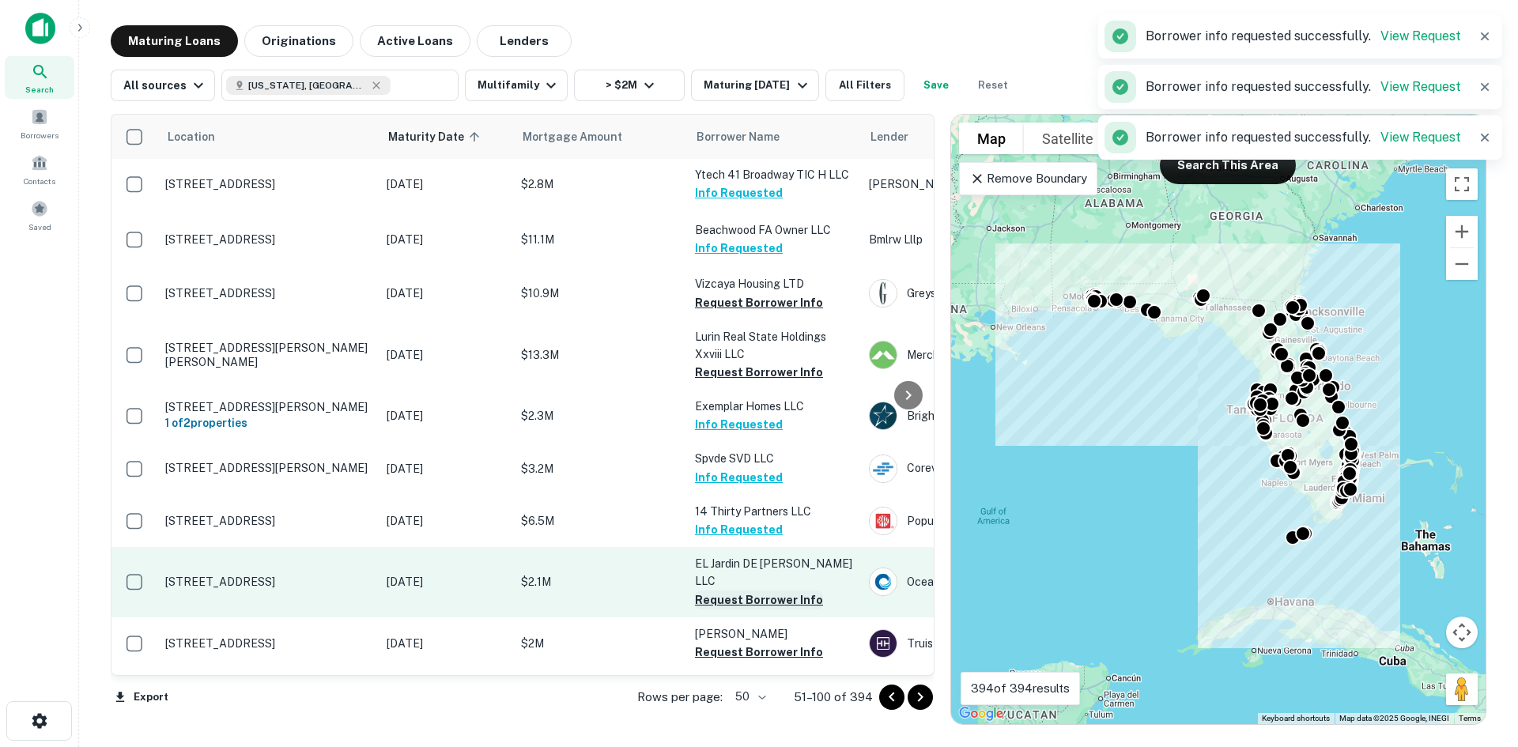
click at [774, 591] on button "Request Borrower Info" at bounding box center [759, 600] width 128 height 19
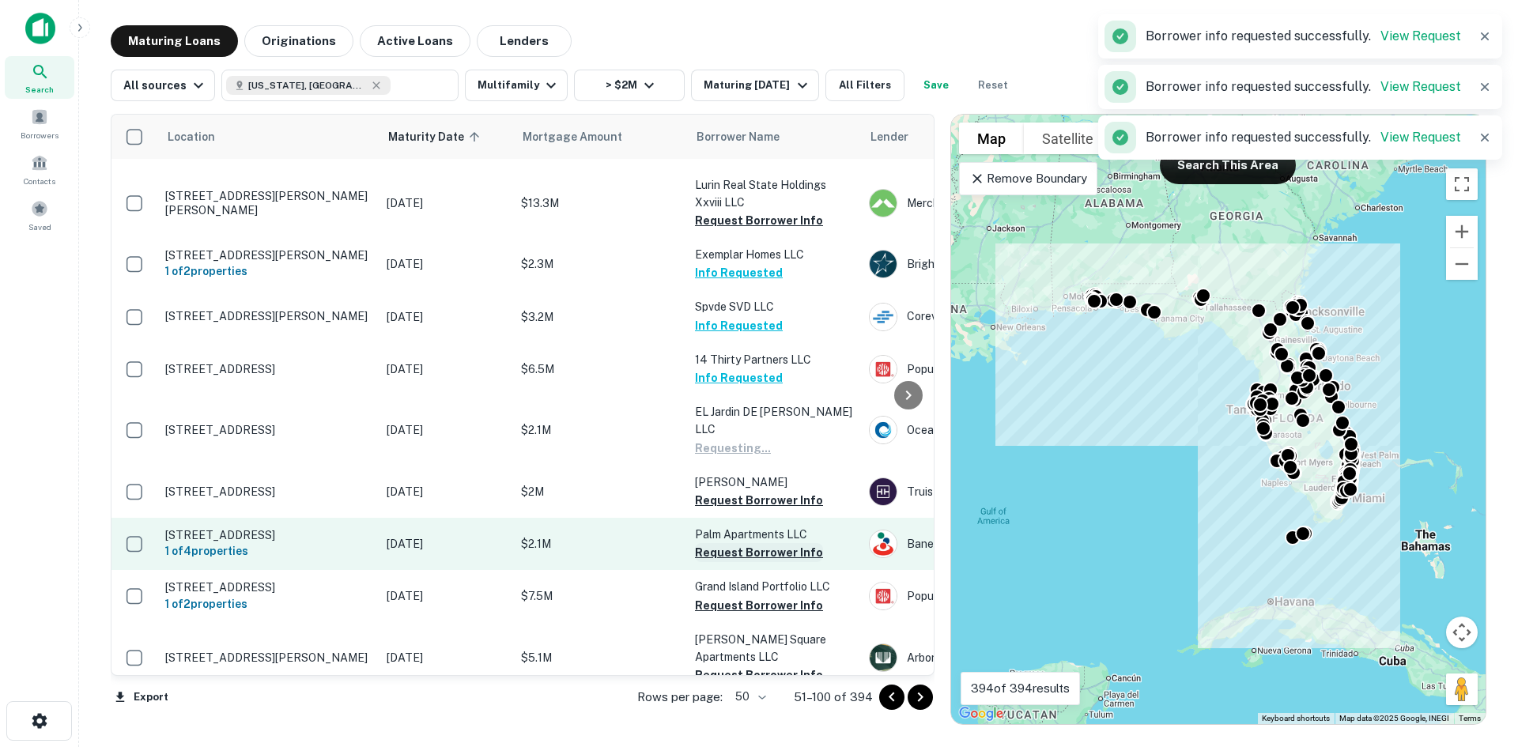
scroll to position [1186, 0]
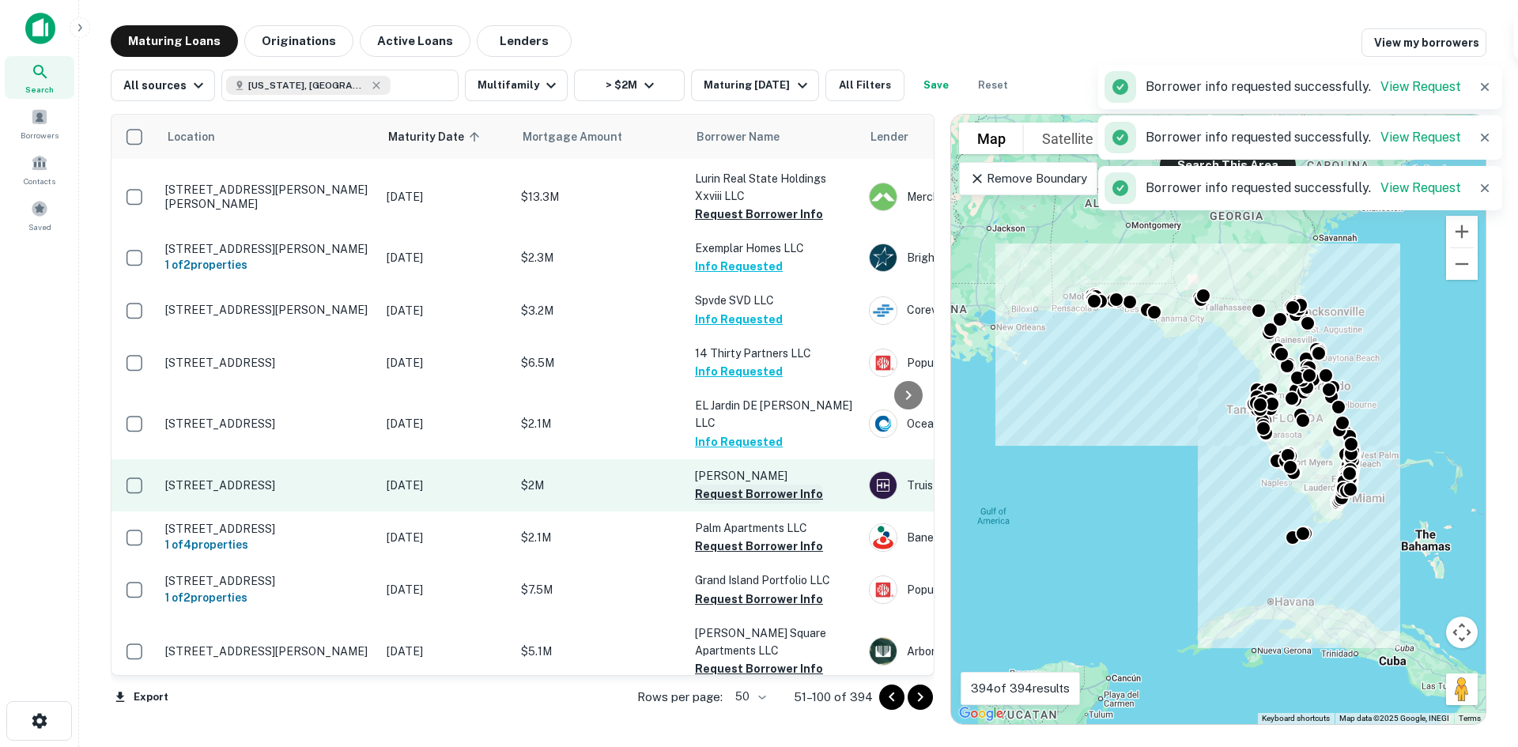
click at [785, 485] on button "Request Borrower Info" at bounding box center [759, 494] width 128 height 19
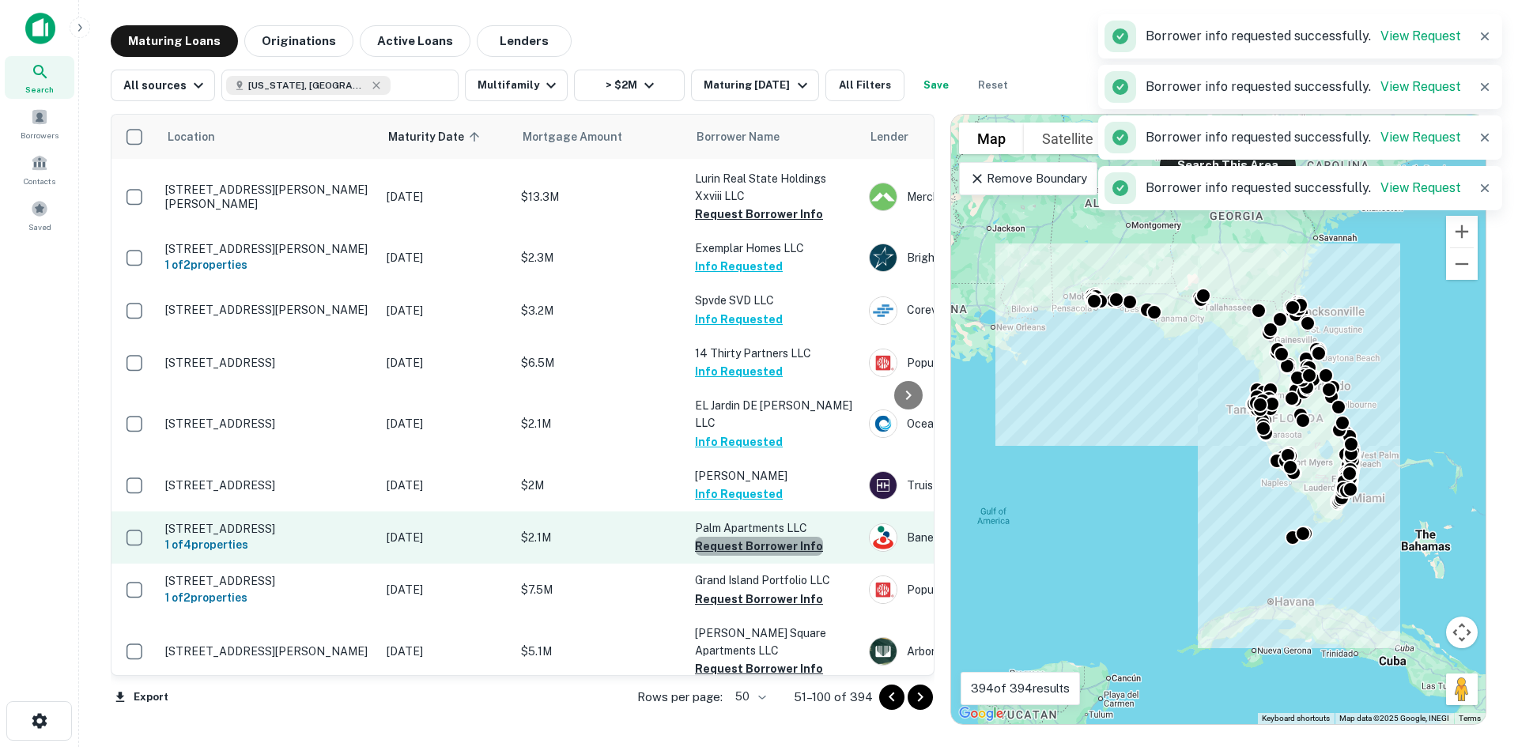
click at [789, 537] on button "Request Borrower Info" at bounding box center [759, 546] width 128 height 19
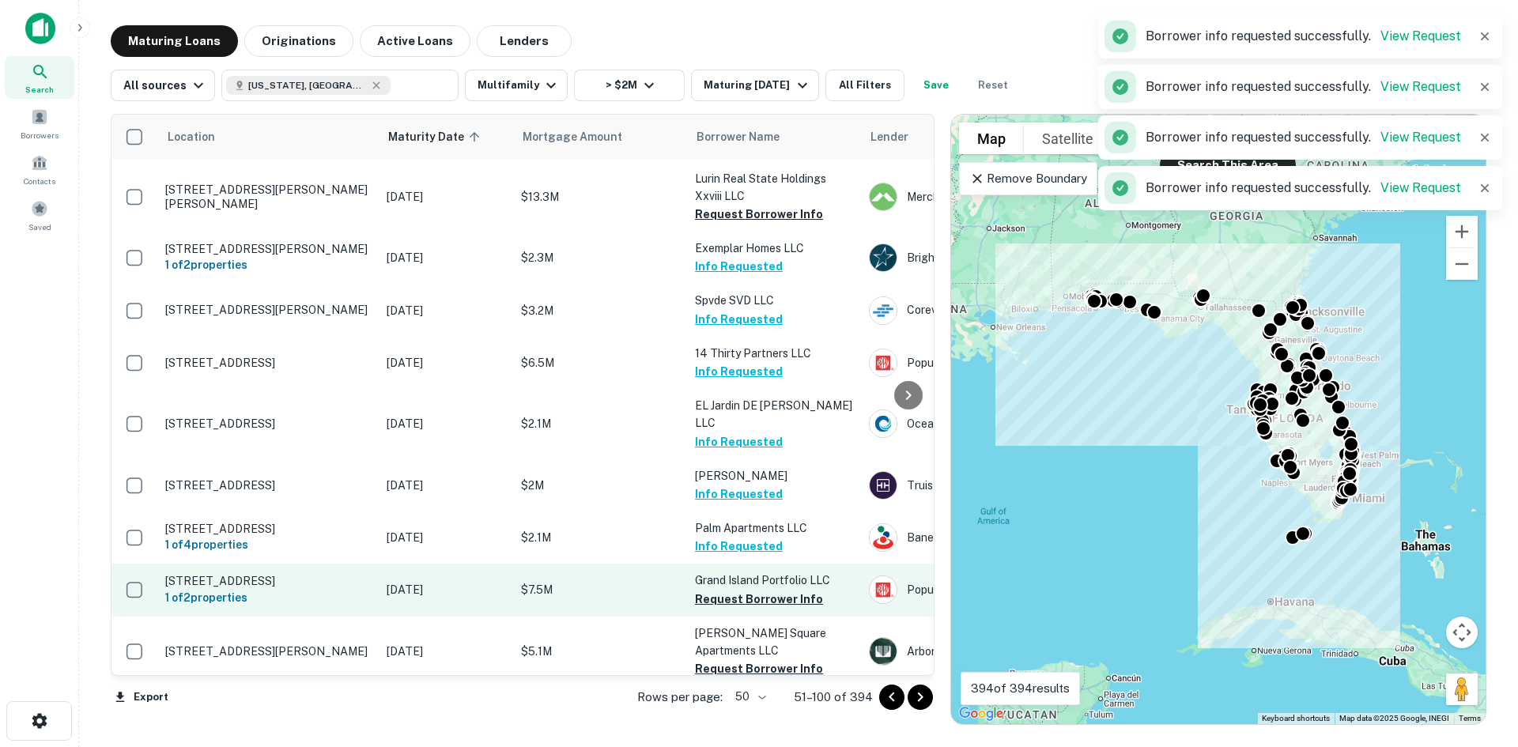
click at [755, 590] on button "Request Borrower Info" at bounding box center [759, 599] width 128 height 19
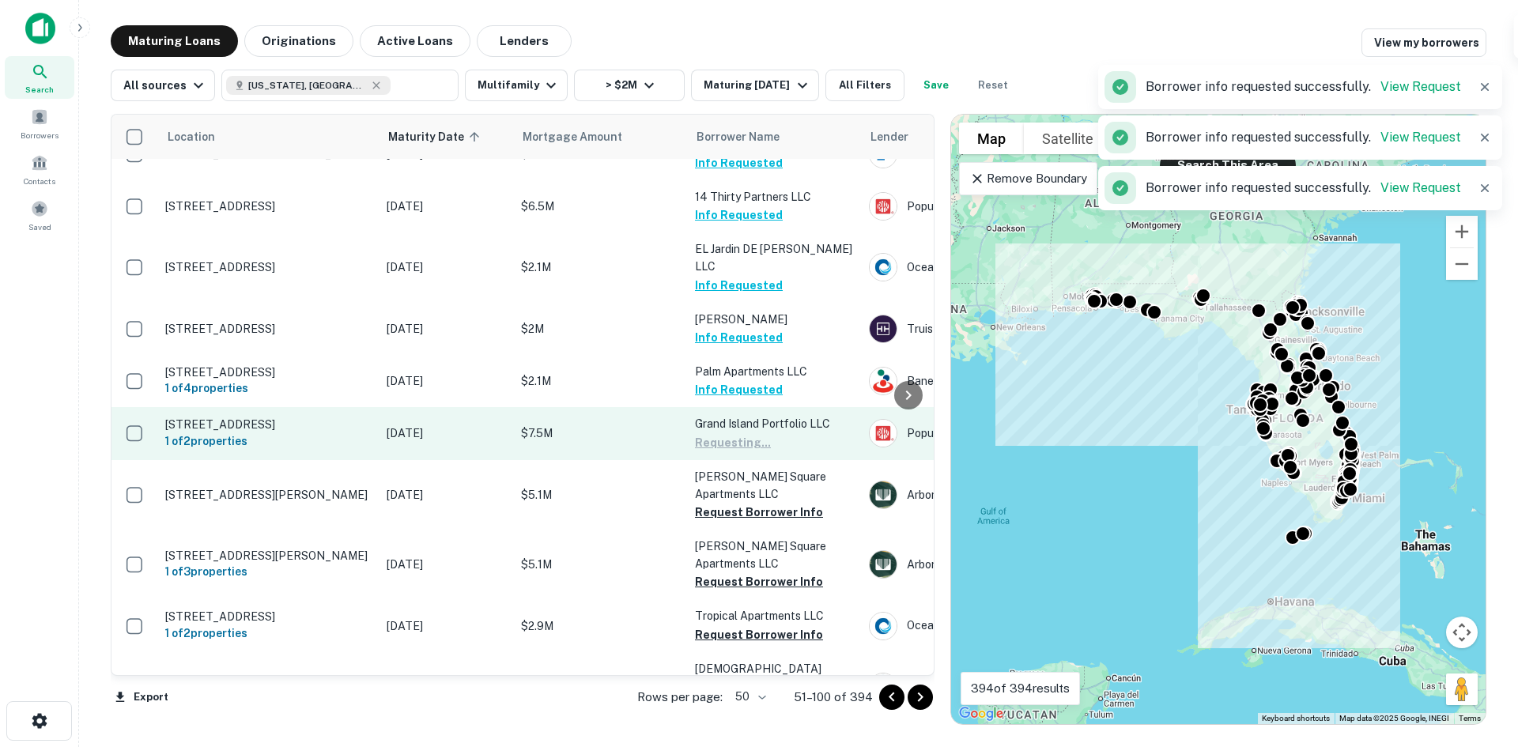
scroll to position [1344, 0]
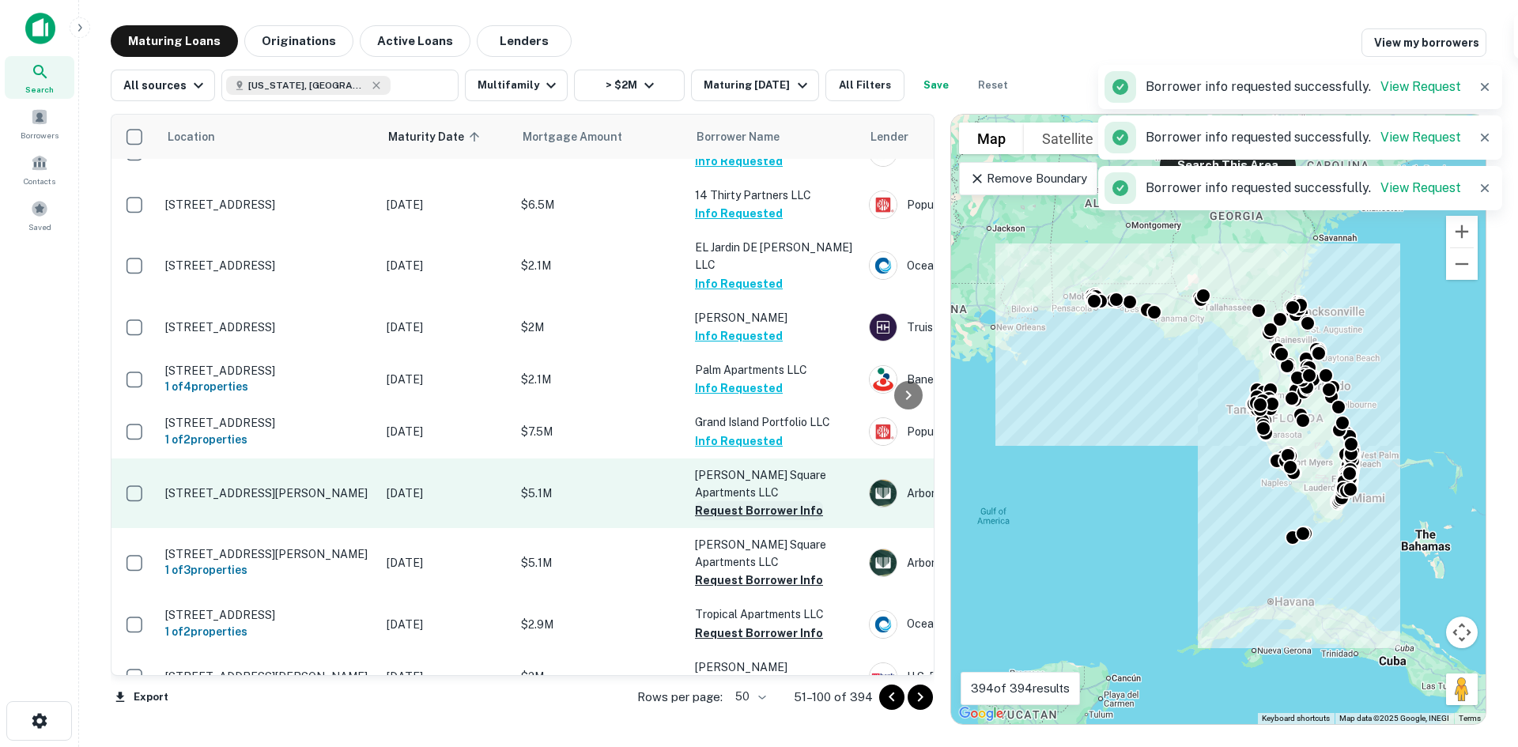
click at [786, 501] on button "Request Borrower Info" at bounding box center [759, 510] width 128 height 19
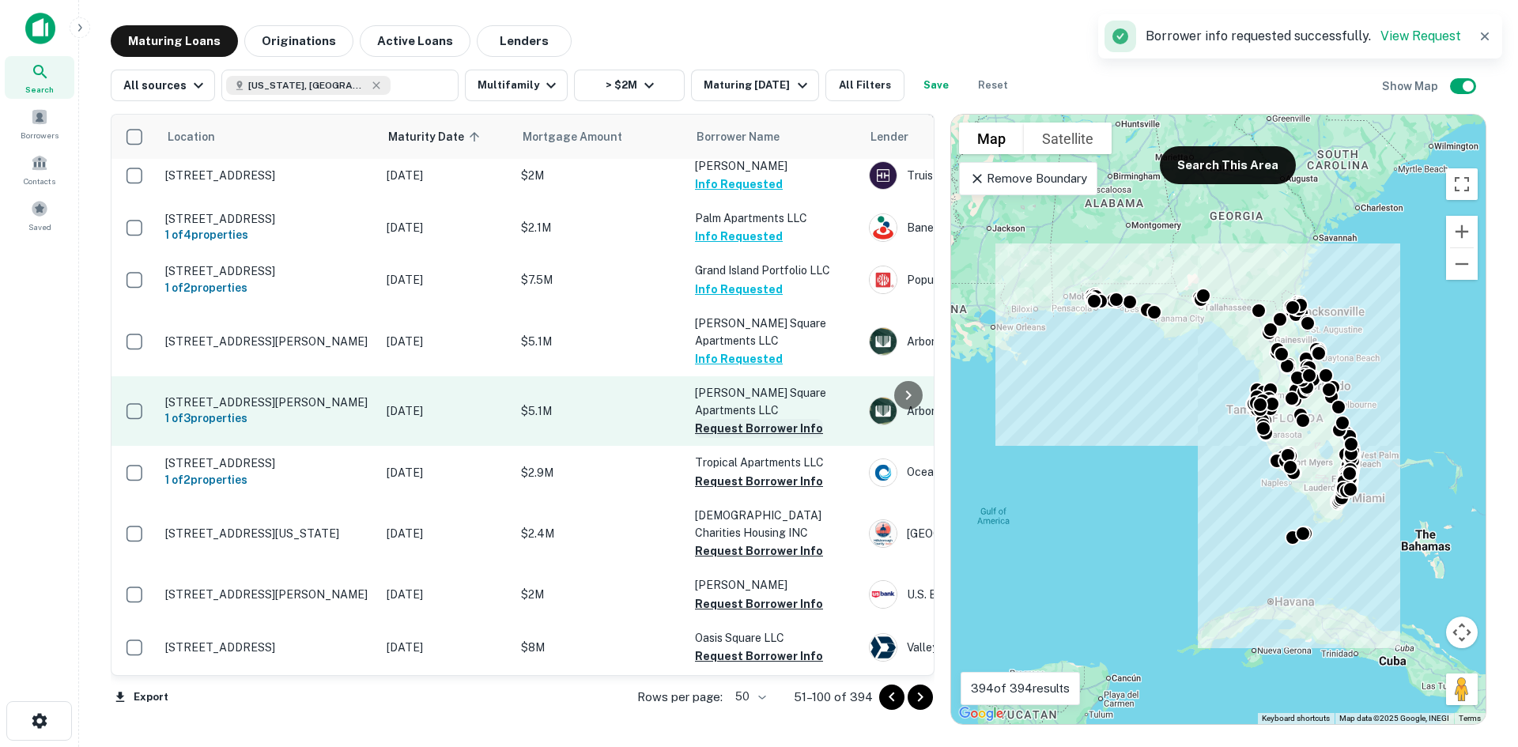
scroll to position [1502, 0]
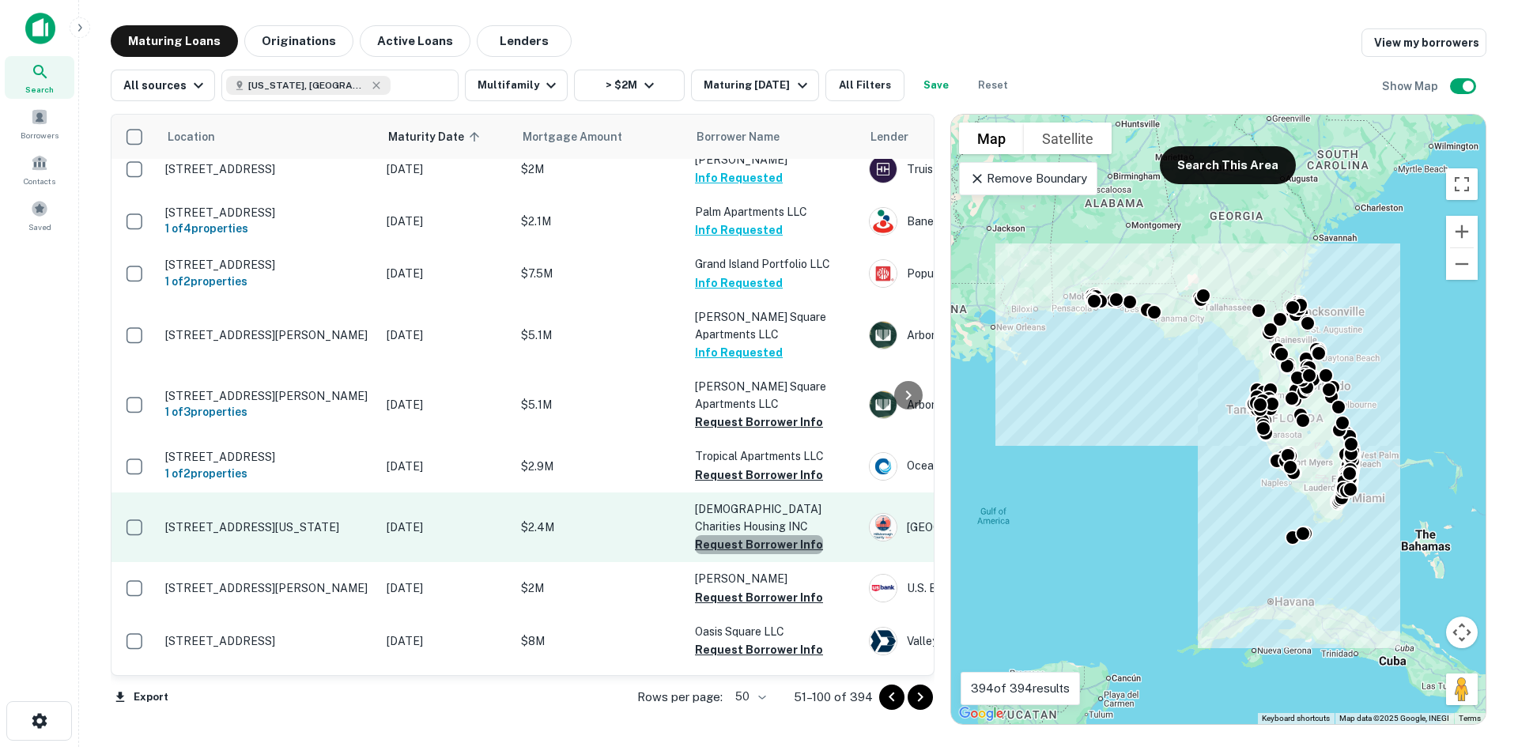
click at [796, 535] on button "Request Borrower Info" at bounding box center [759, 544] width 128 height 19
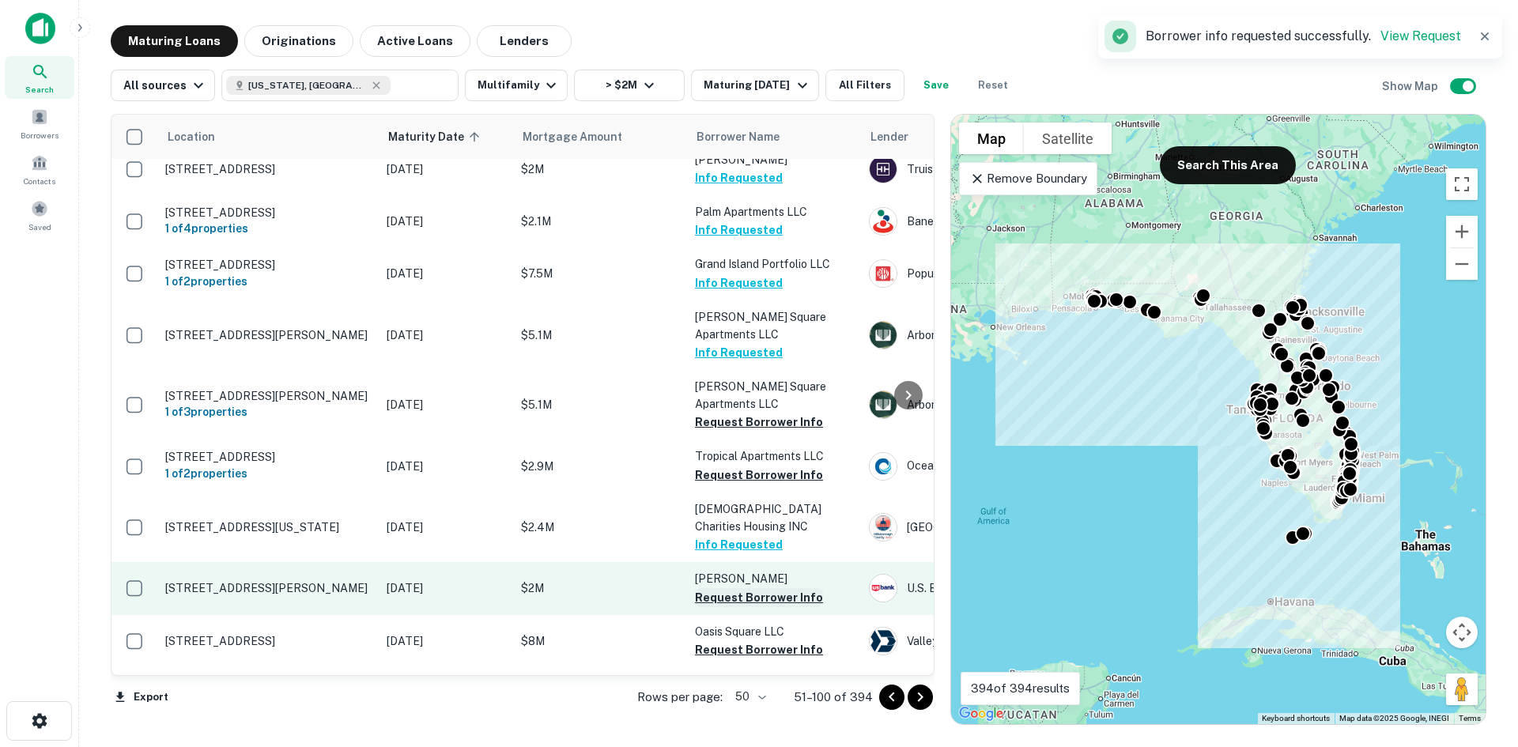
scroll to position [1581, 0]
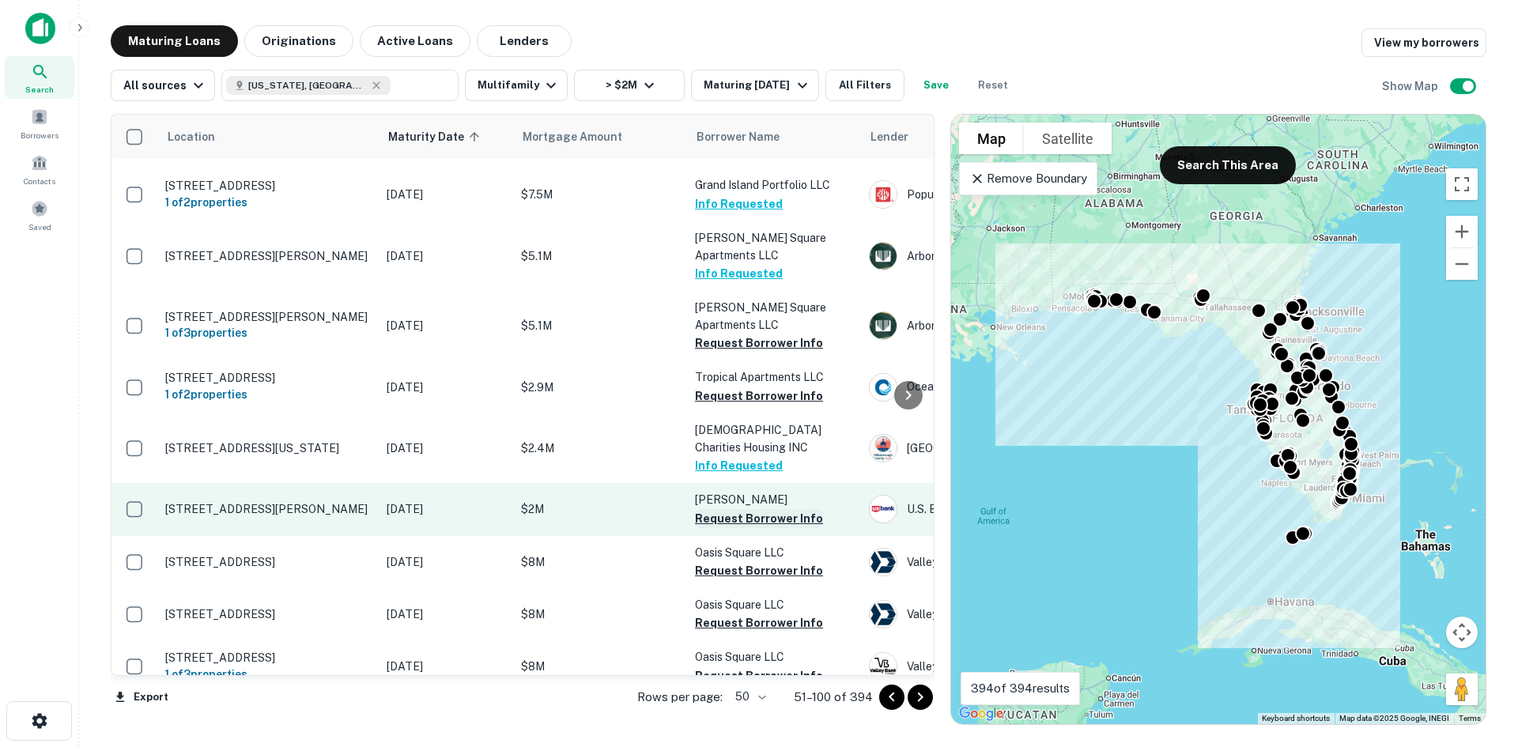
click at [759, 509] on button "Request Borrower Info" at bounding box center [759, 518] width 128 height 19
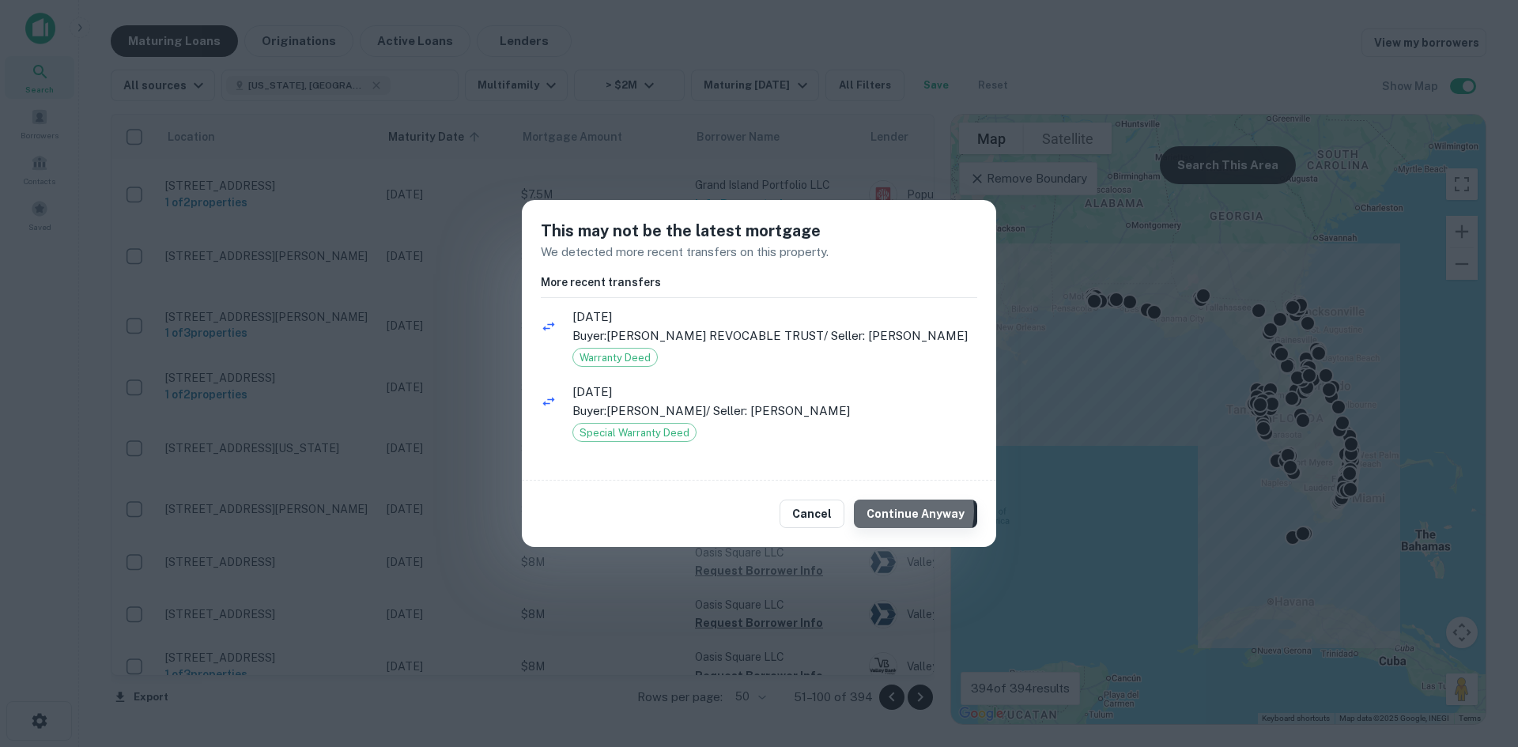
click at [900, 519] on button "Continue Anyway" at bounding box center [915, 514] width 123 height 28
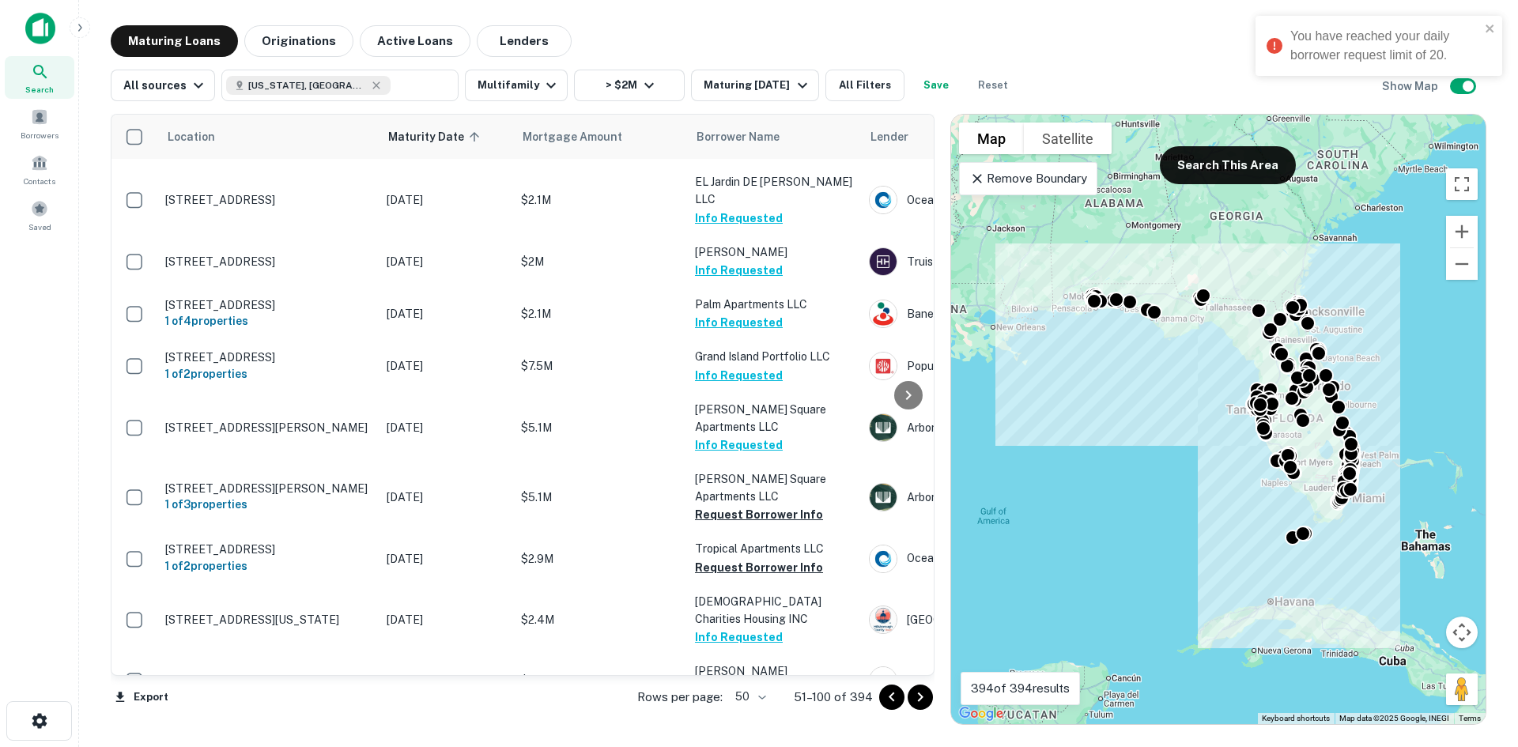
scroll to position [1107, 0]
